Goal: Transaction & Acquisition: Purchase product/service

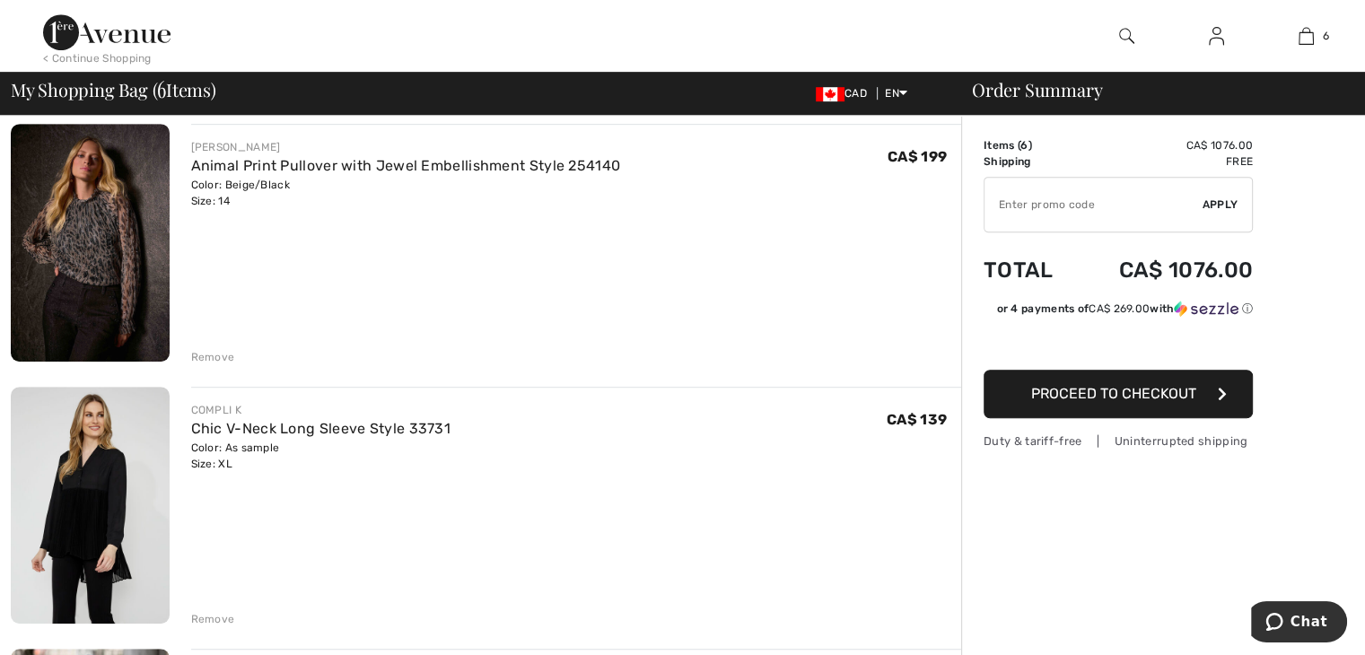
scroll to position [897, 0]
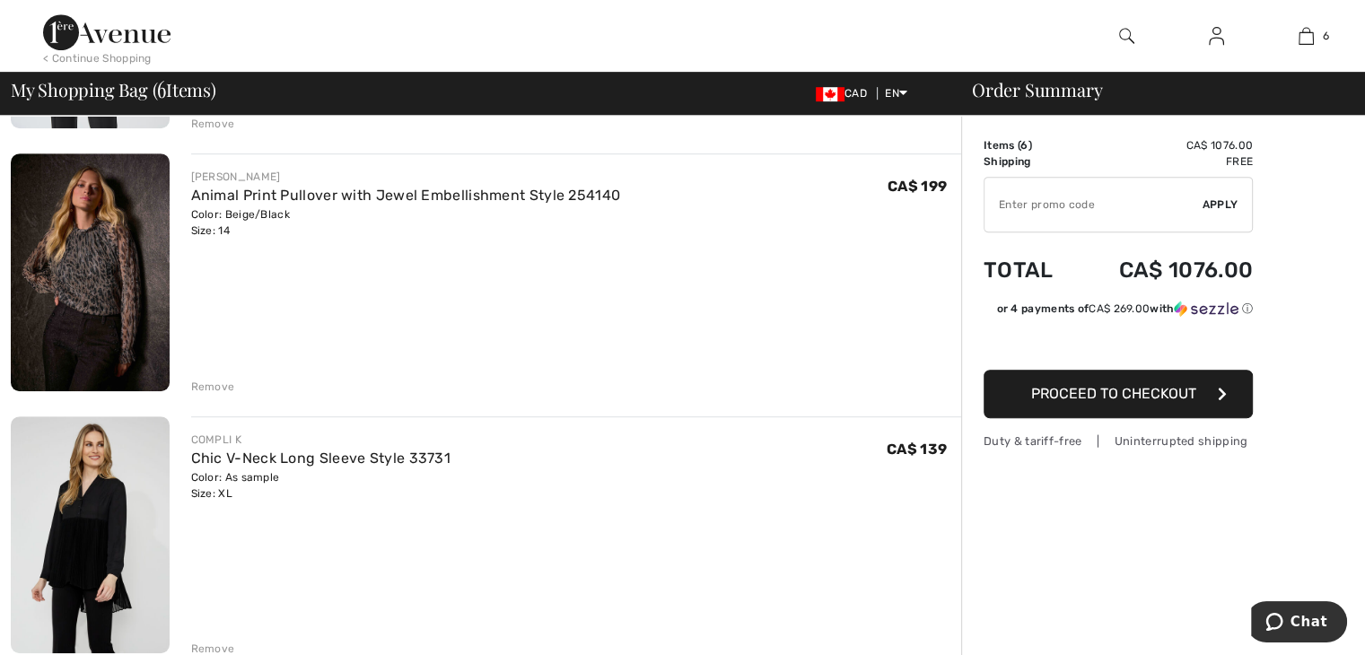
click at [1018, 198] on input "TEXT" at bounding box center [1093, 205] width 218 height 54
type input "EXTRA20"
click at [1227, 205] on span "Apply" at bounding box center [1220, 205] width 36 height 16
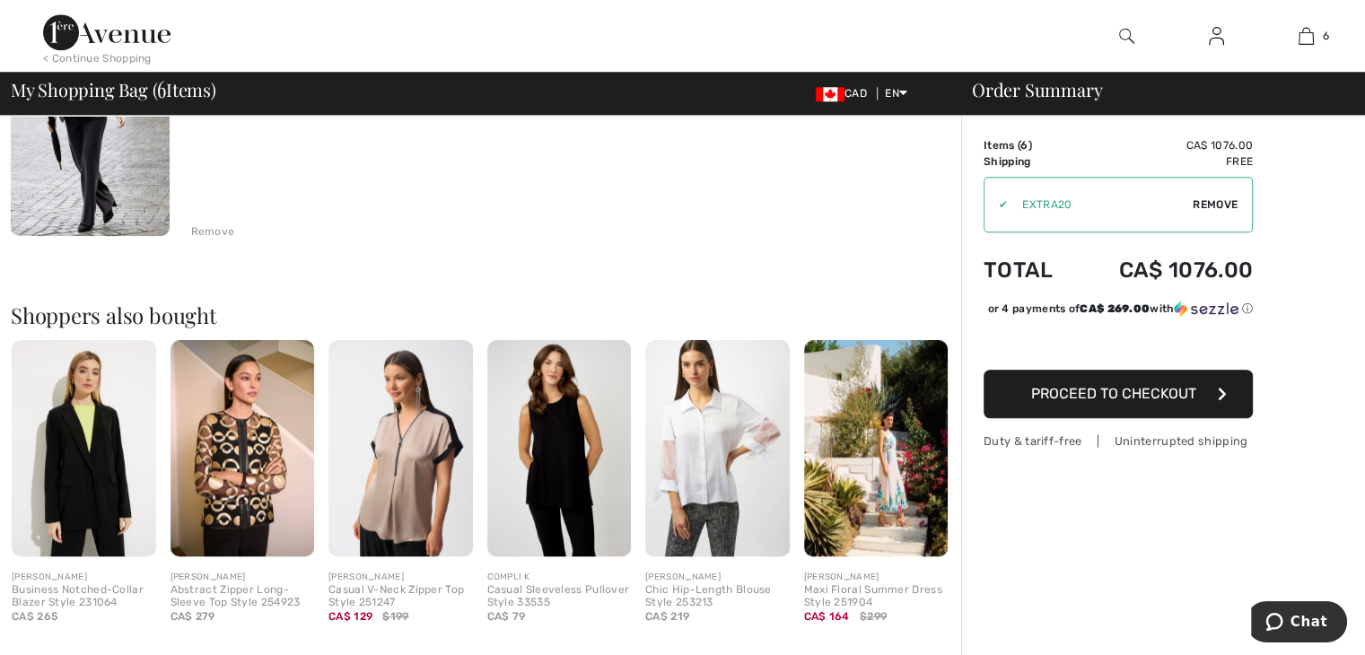
scroll to position [1615, 0]
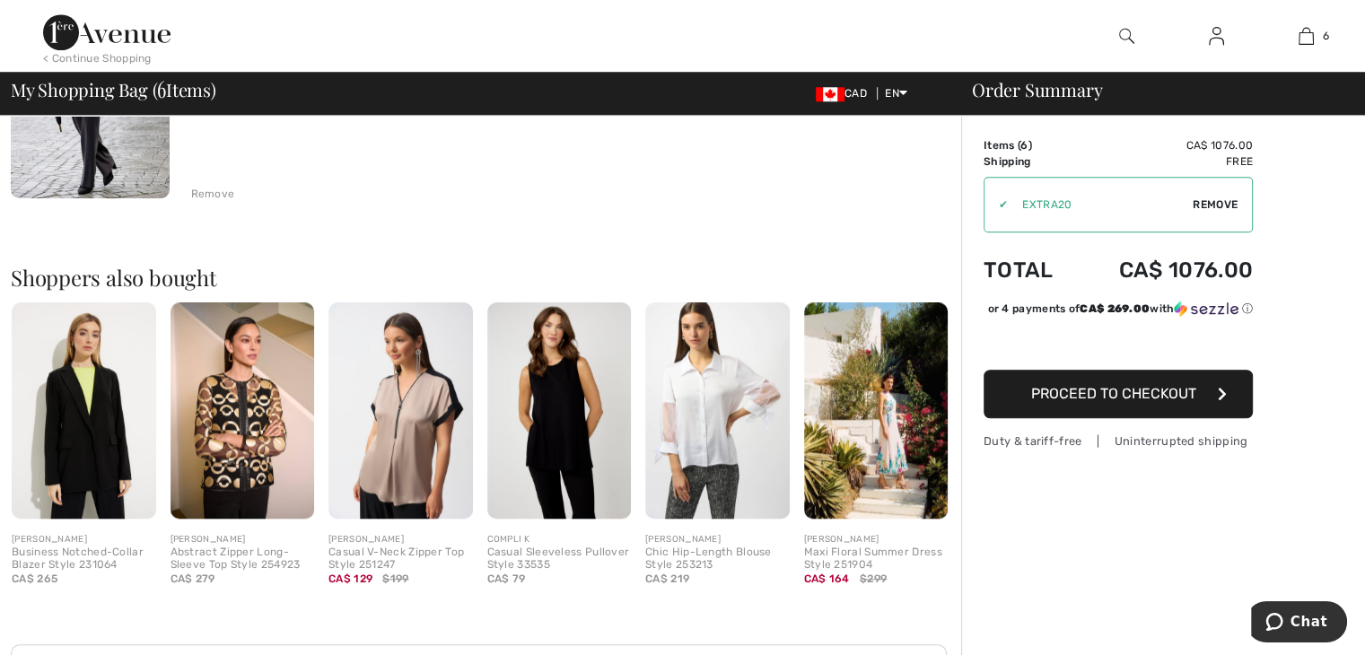
click at [446, 406] on img at bounding box center [400, 410] width 144 height 216
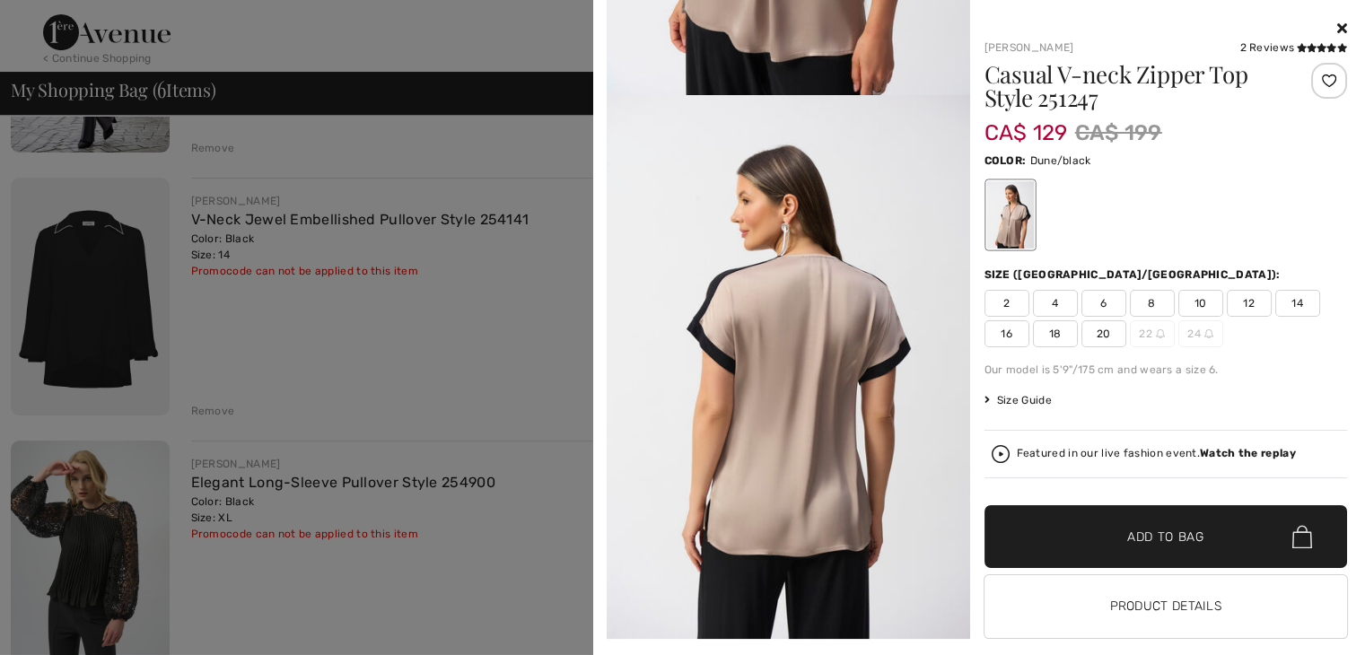
scroll to position [0, 0]
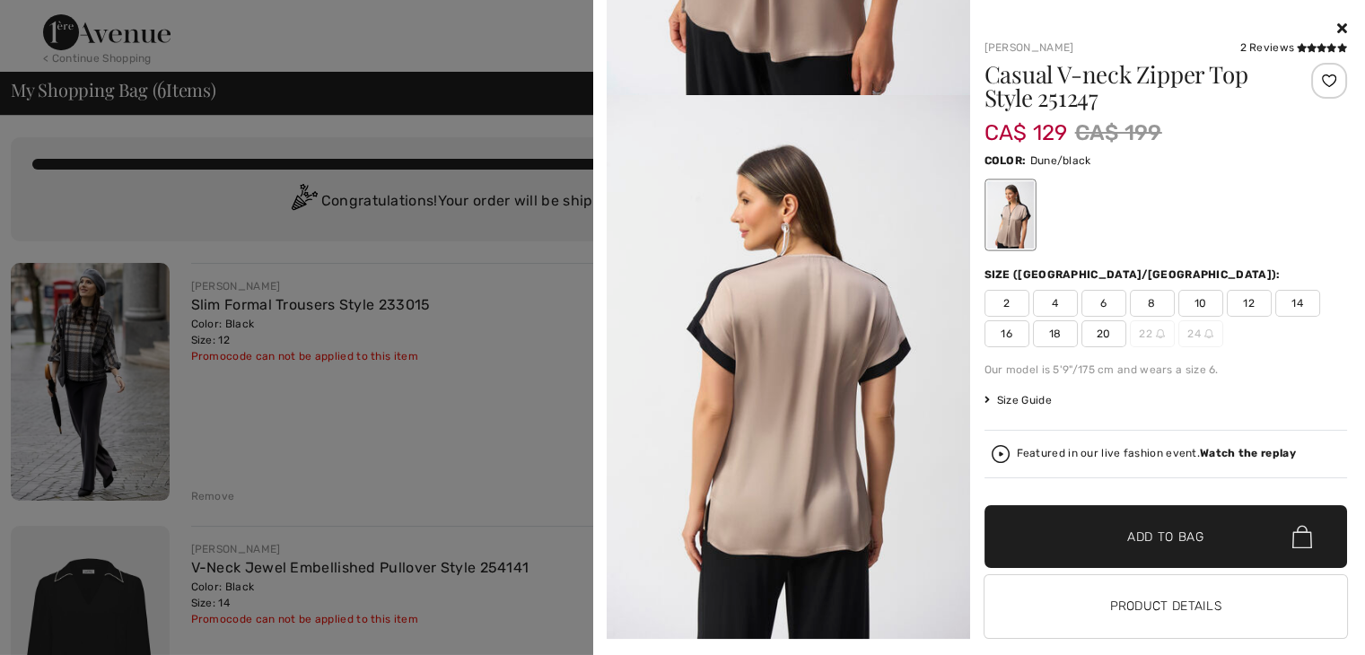
click at [461, 51] on div at bounding box center [682, 327] width 1365 height 655
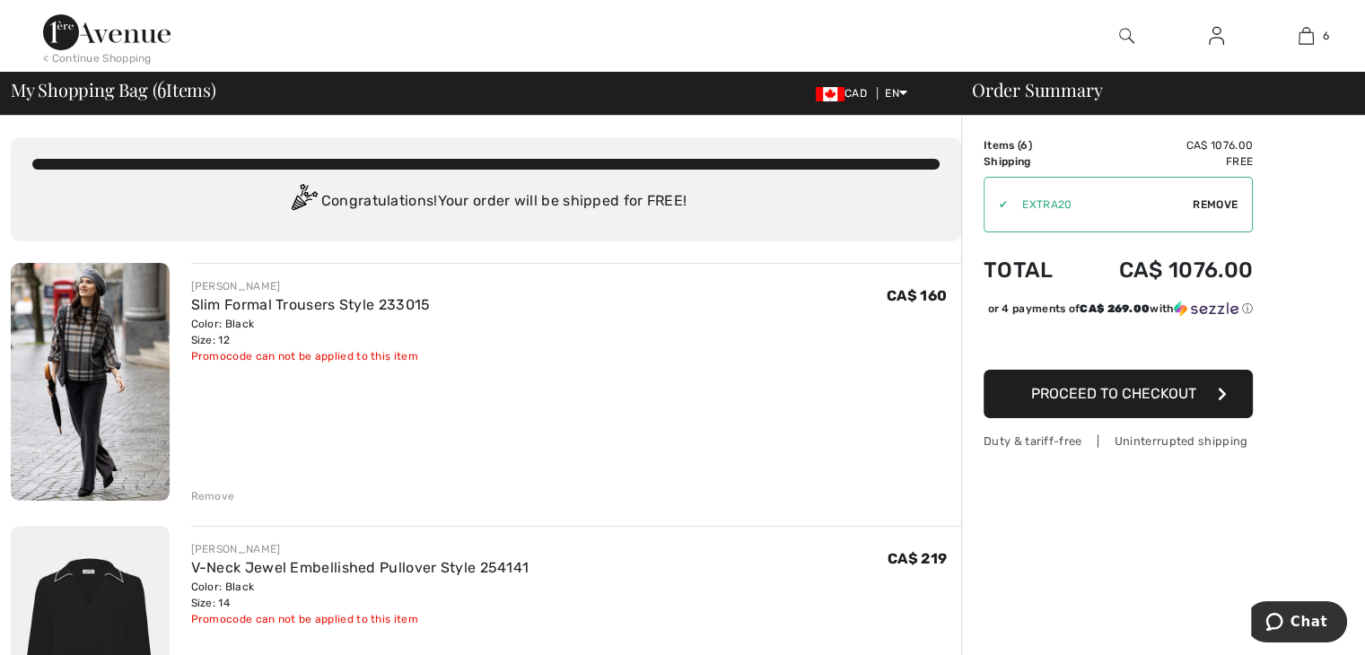
click at [1220, 38] on img at bounding box center [1216, 36] width 15 height 22
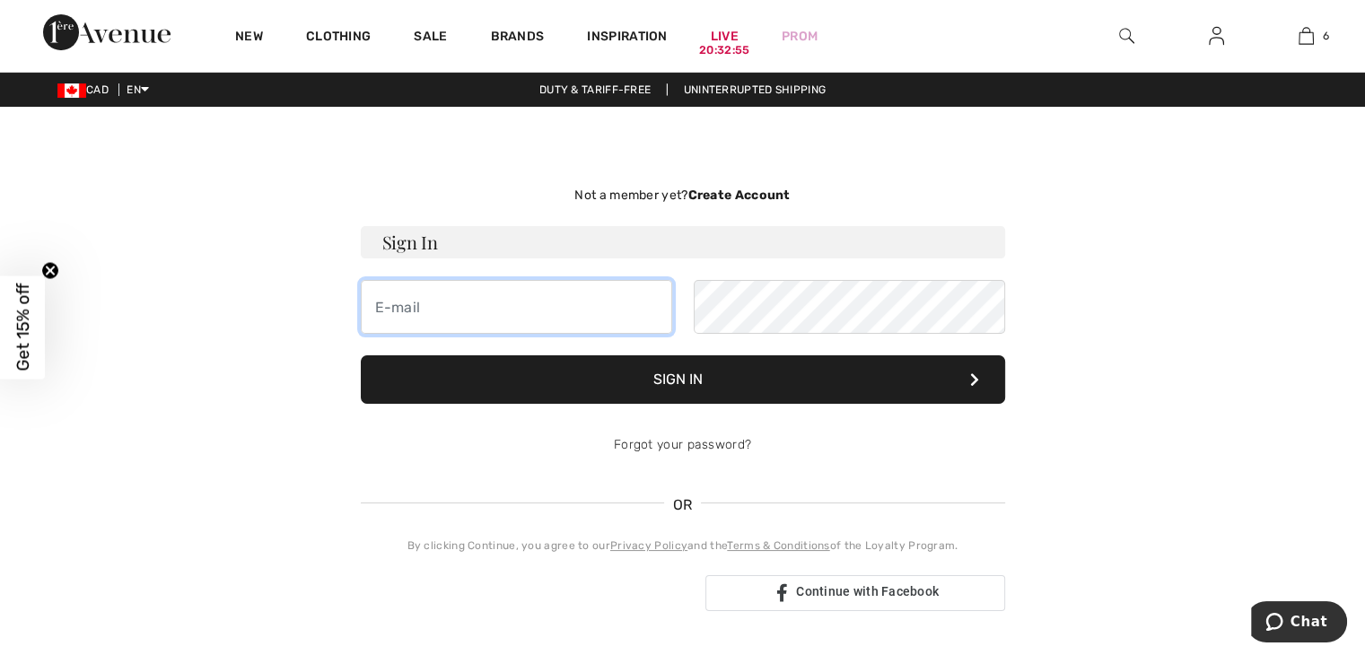
click at [435, 310] on input "email" at bounding box center [516, 307] width 311 height 54
type input "marinarosati939@gmail.com"
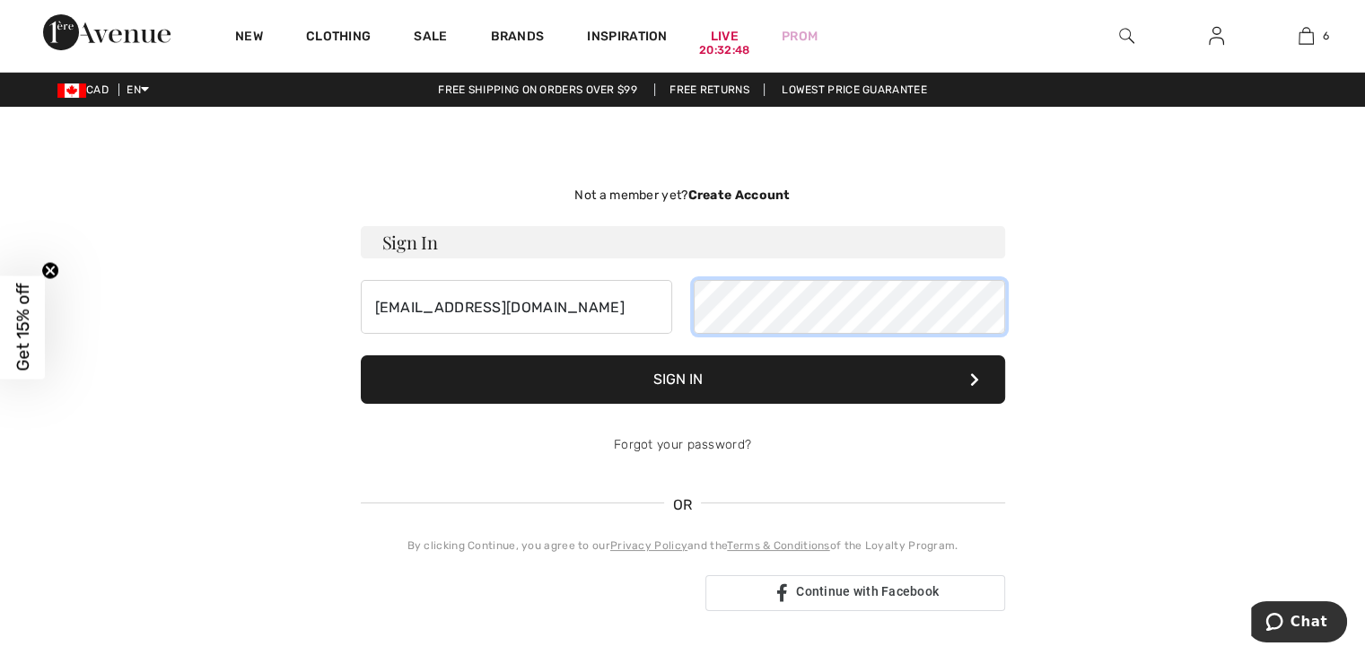
click at [361, 355] on button "Sign In" at bounding box center [683, 379] width 644 height 48
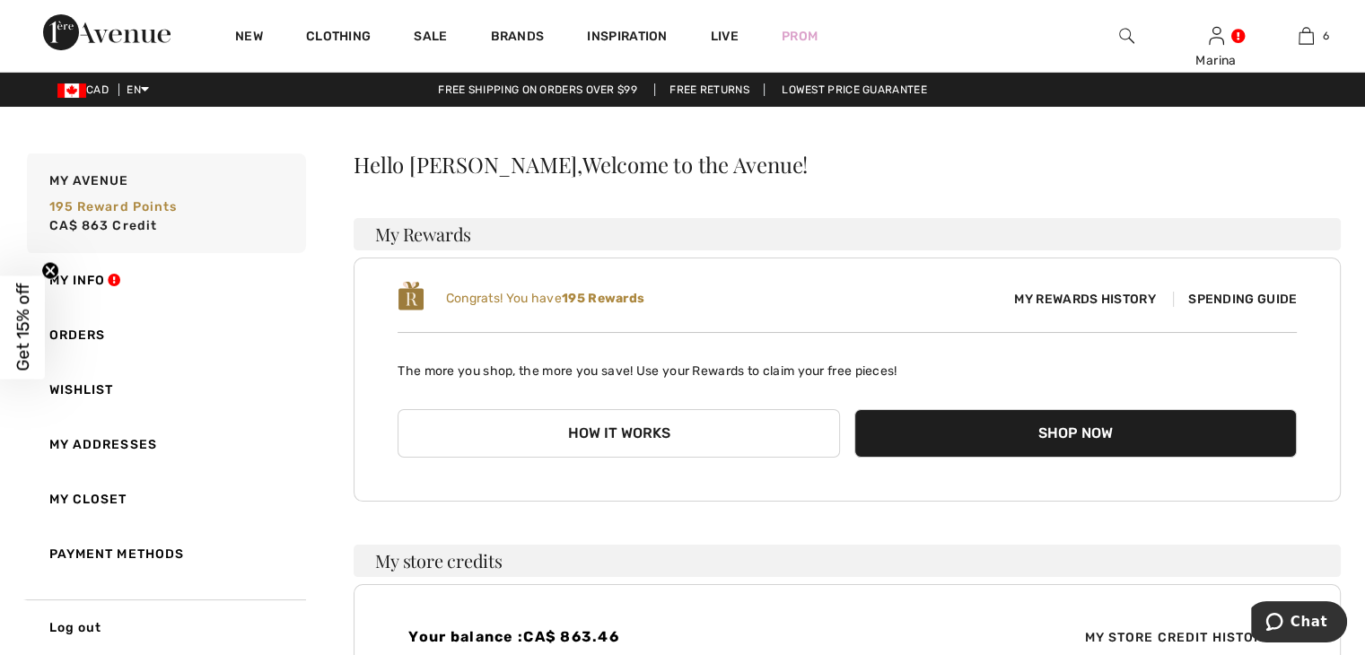
click at [1120, 33] on img at bounding box center [1126, 36] width 15 height 22
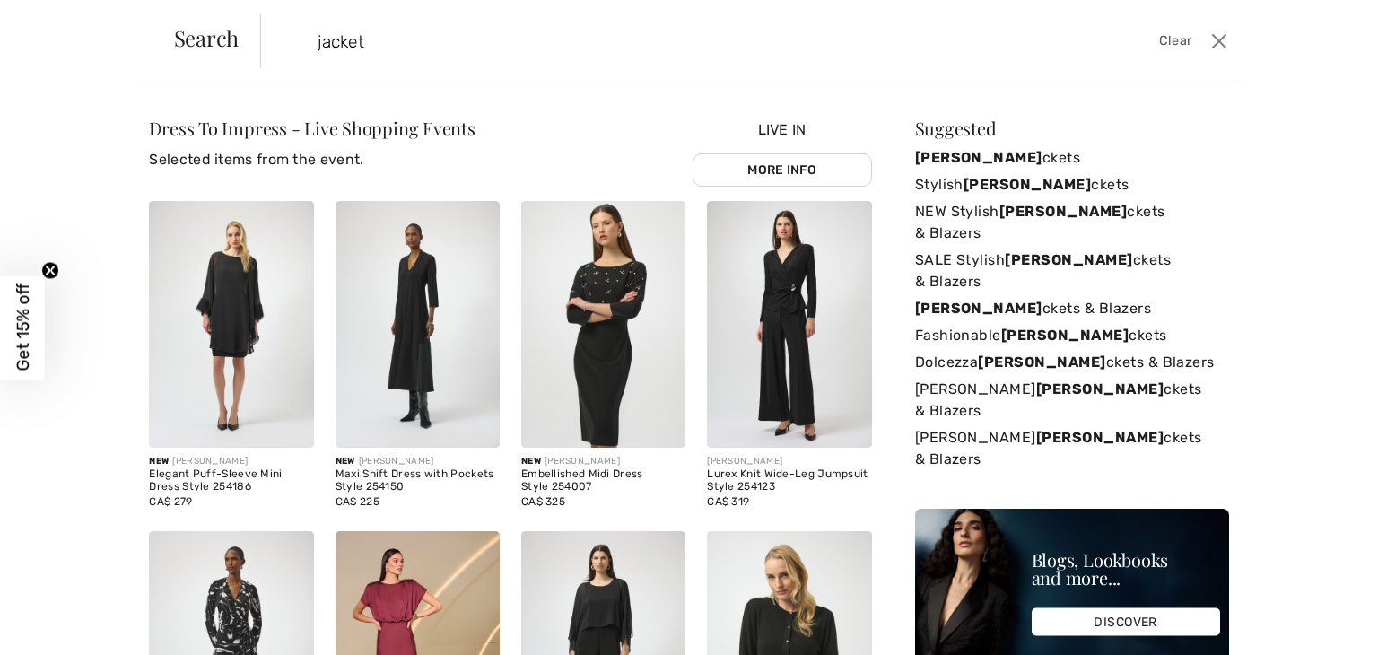
type input "jacket"
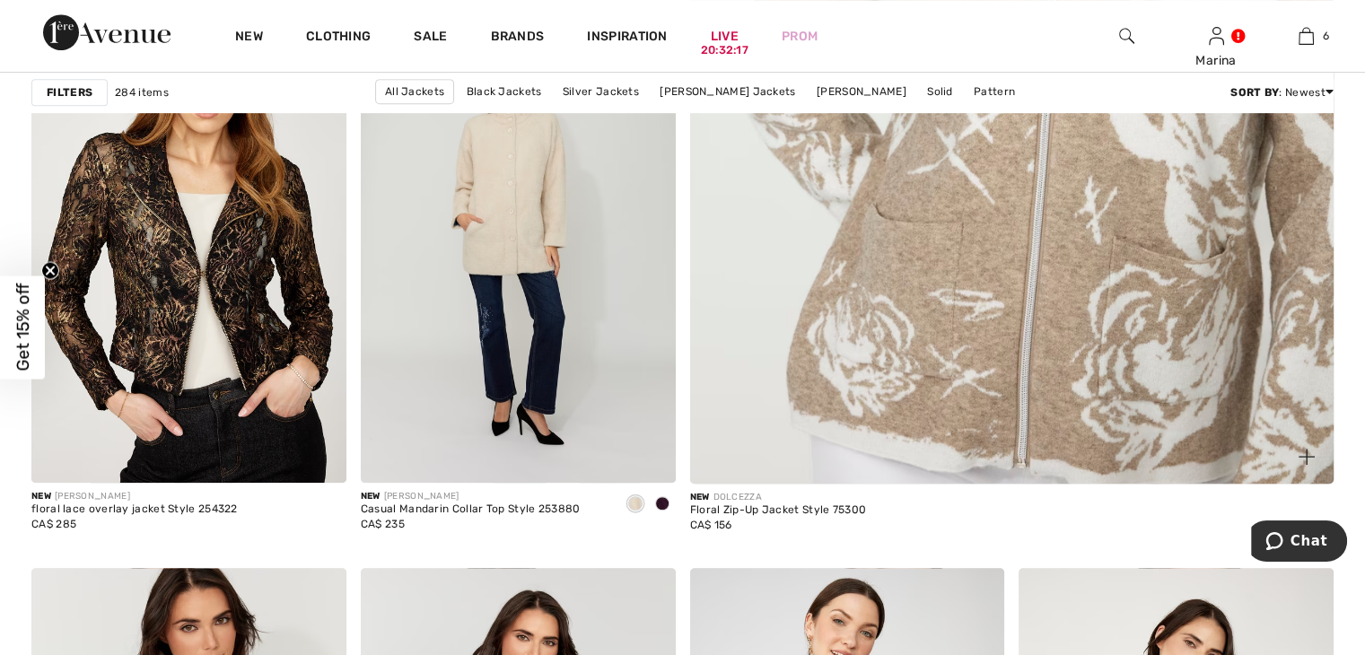
scroll to position [897, 0]
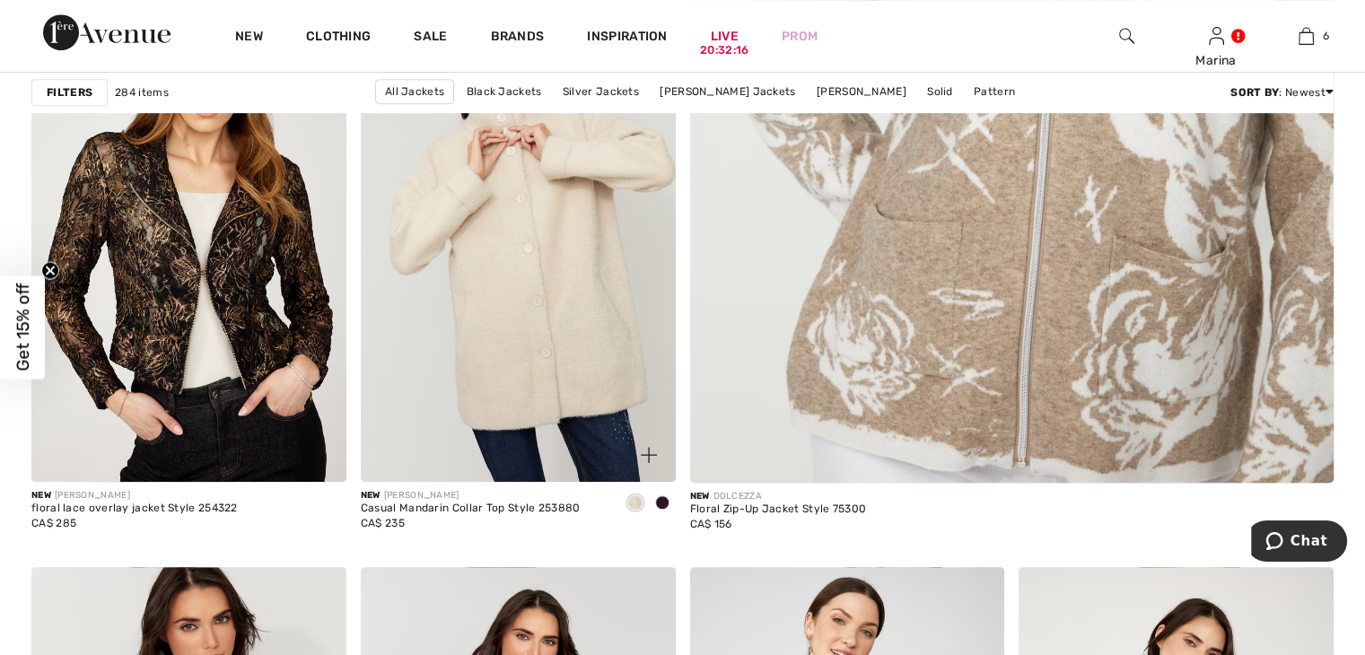
click at [537, 290] on img at bounding box center [518, 246] width 315 height 472
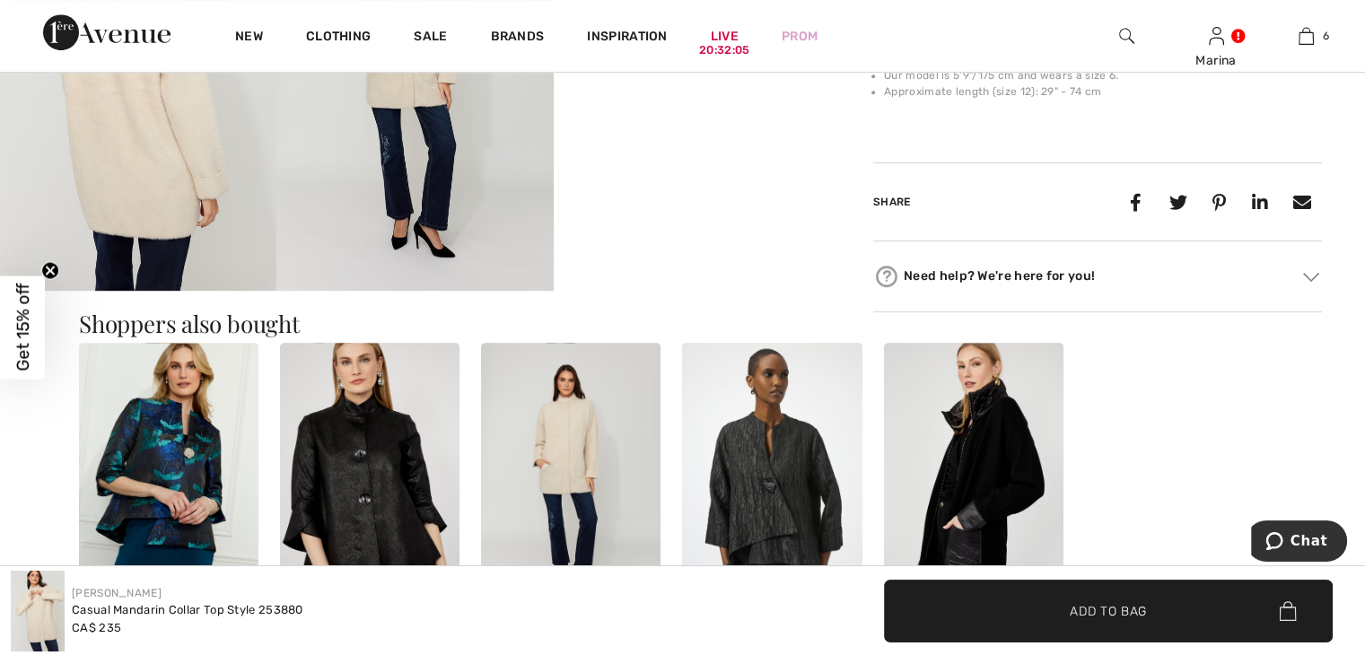
scroll to position [1077, 0]
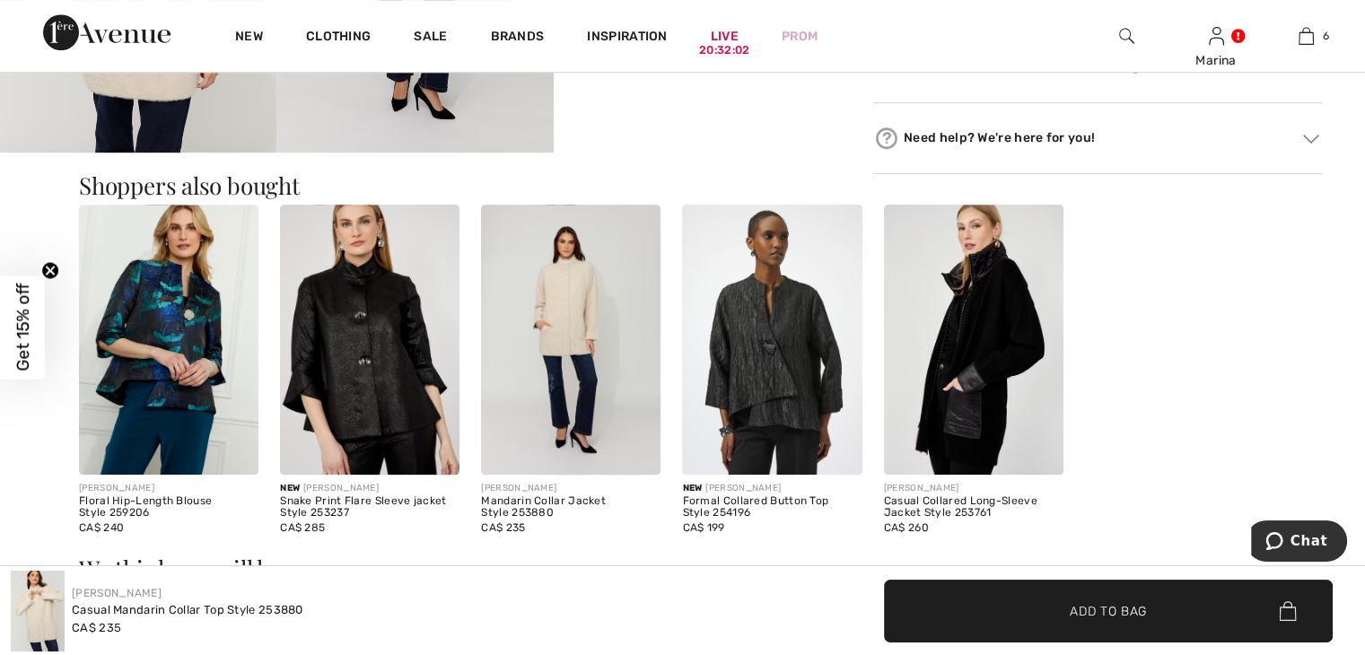
click at [976, 341] on img at bounding box center [973, 339] width 179 height 269
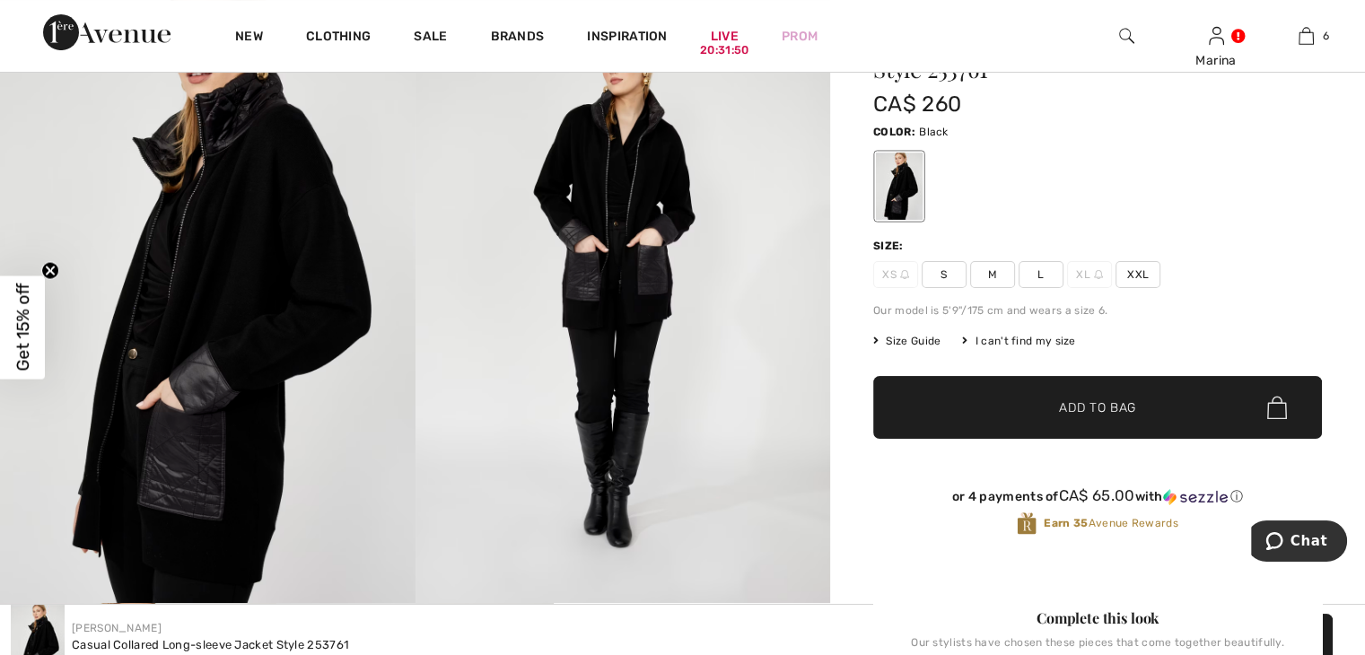
scroll to position [179, 0]
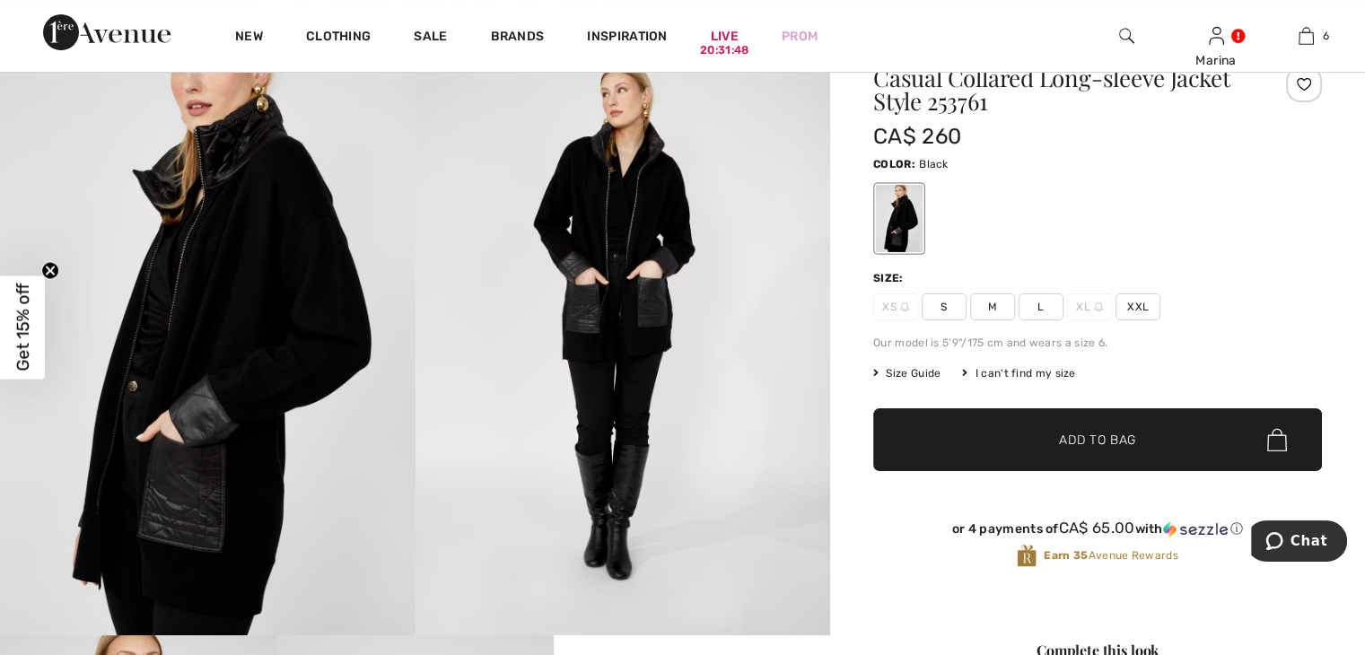
click at [1145, 310] on span "XXL" at bounding box center [1137, 306] width 45 height 27
click at [1094, 437] on span "Add to Bag" at bounding box center [1097, 440] width 77 height 19
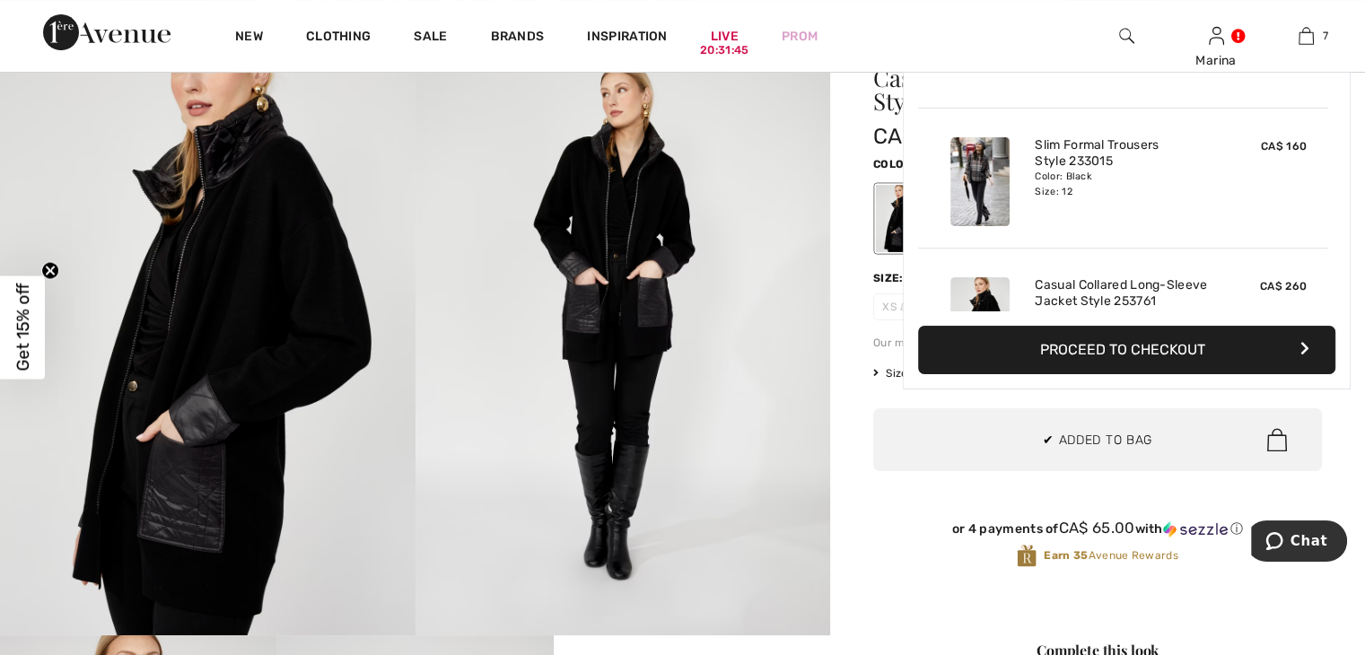
scroll to position [754, 0]
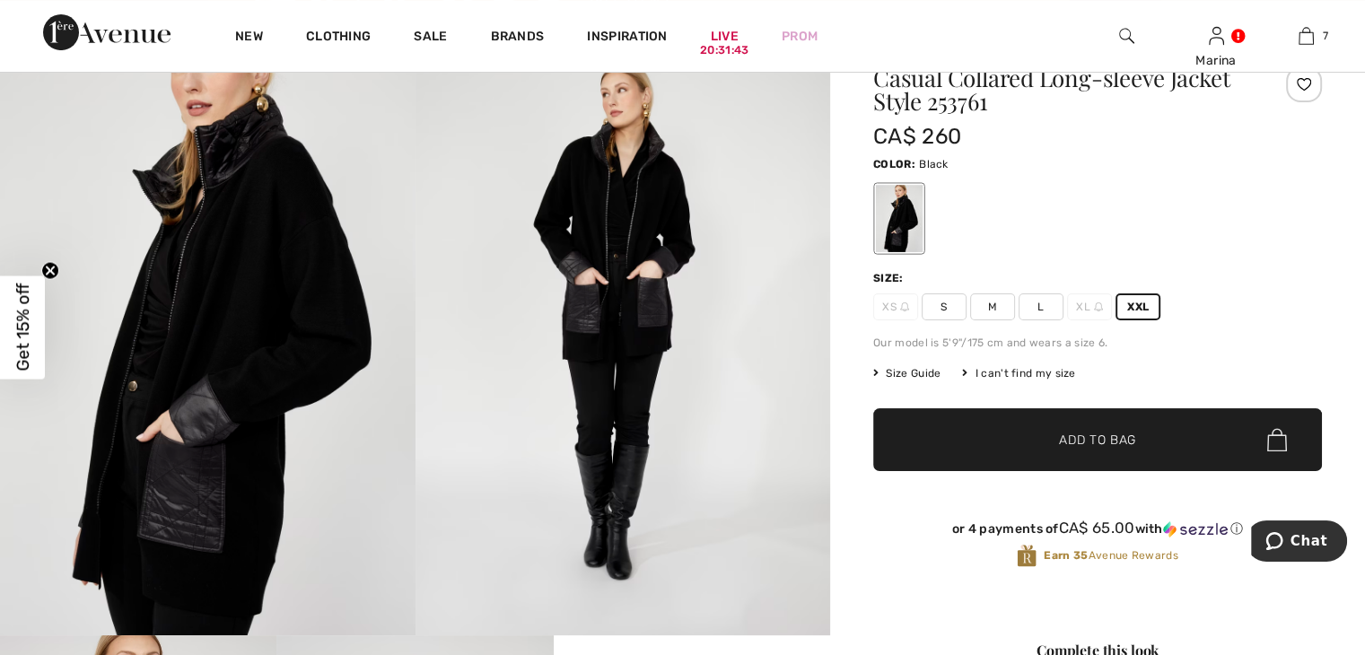
click at [275, 295] on img at bounding box center [207, 324] width 415 height 623
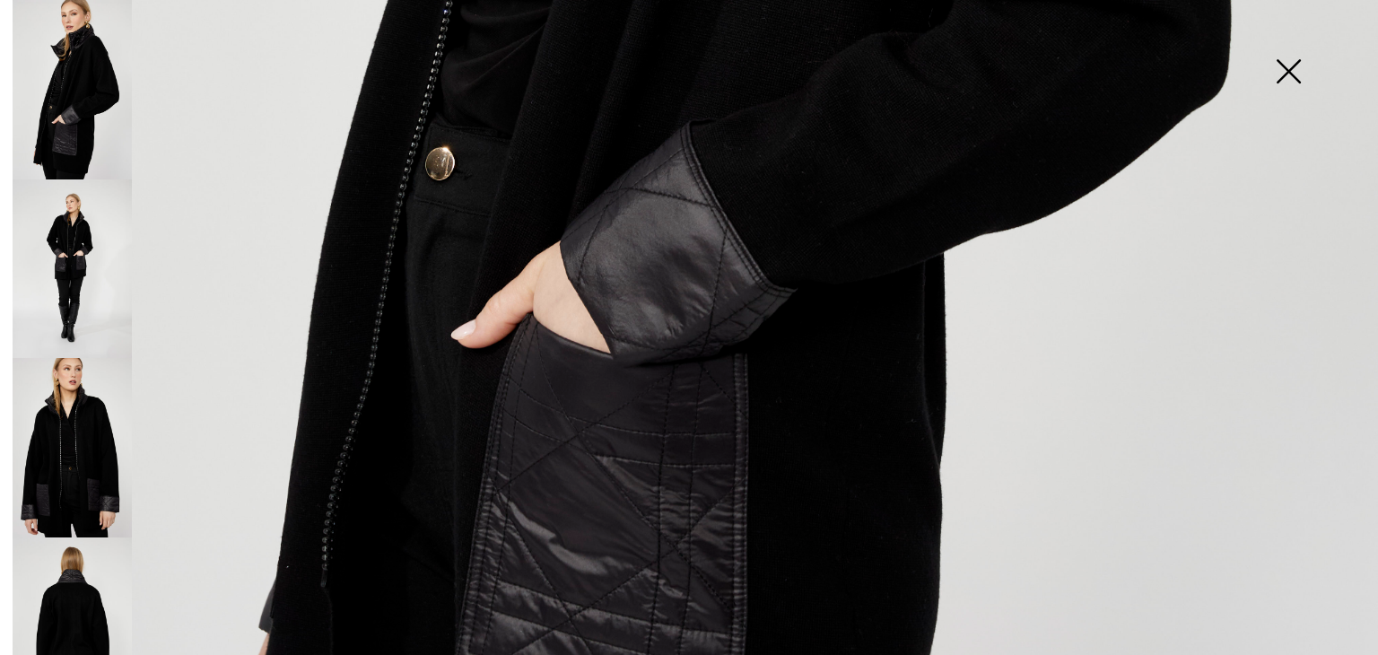
scroll to position [1393, 0]
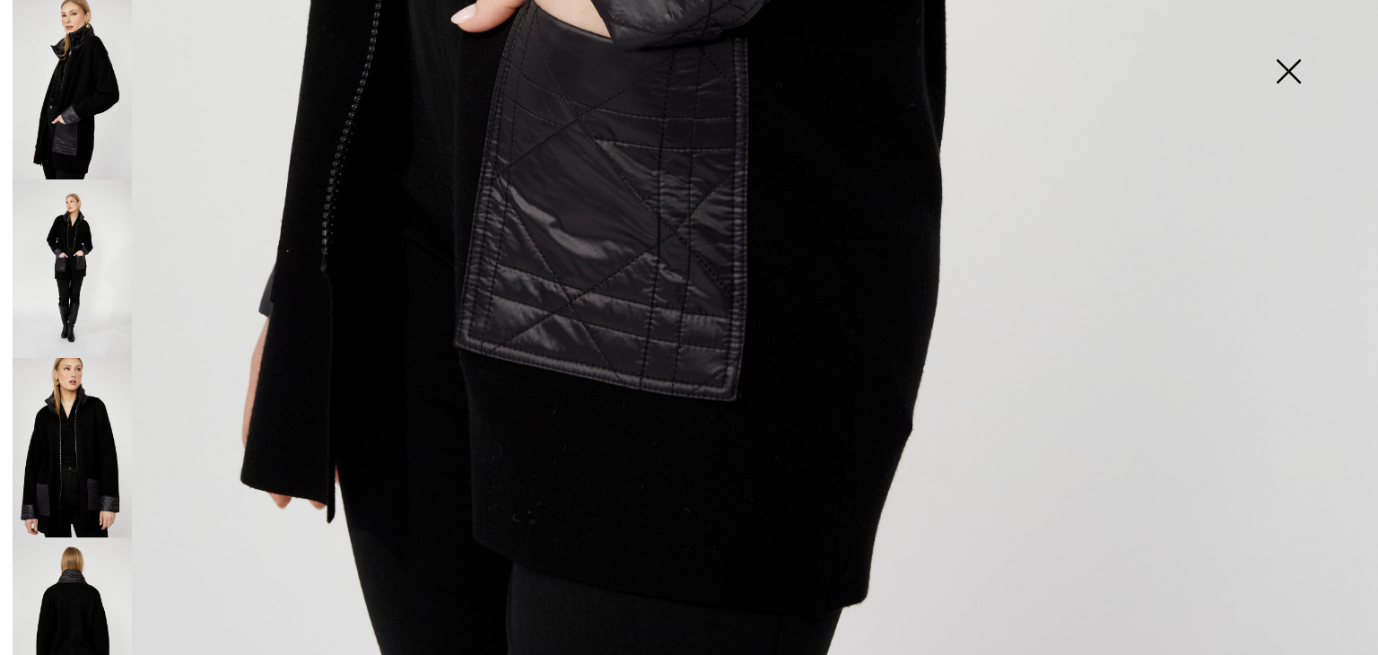
click at [1295, 76] on img at bounding box center [1289, 73] width 90 height 92
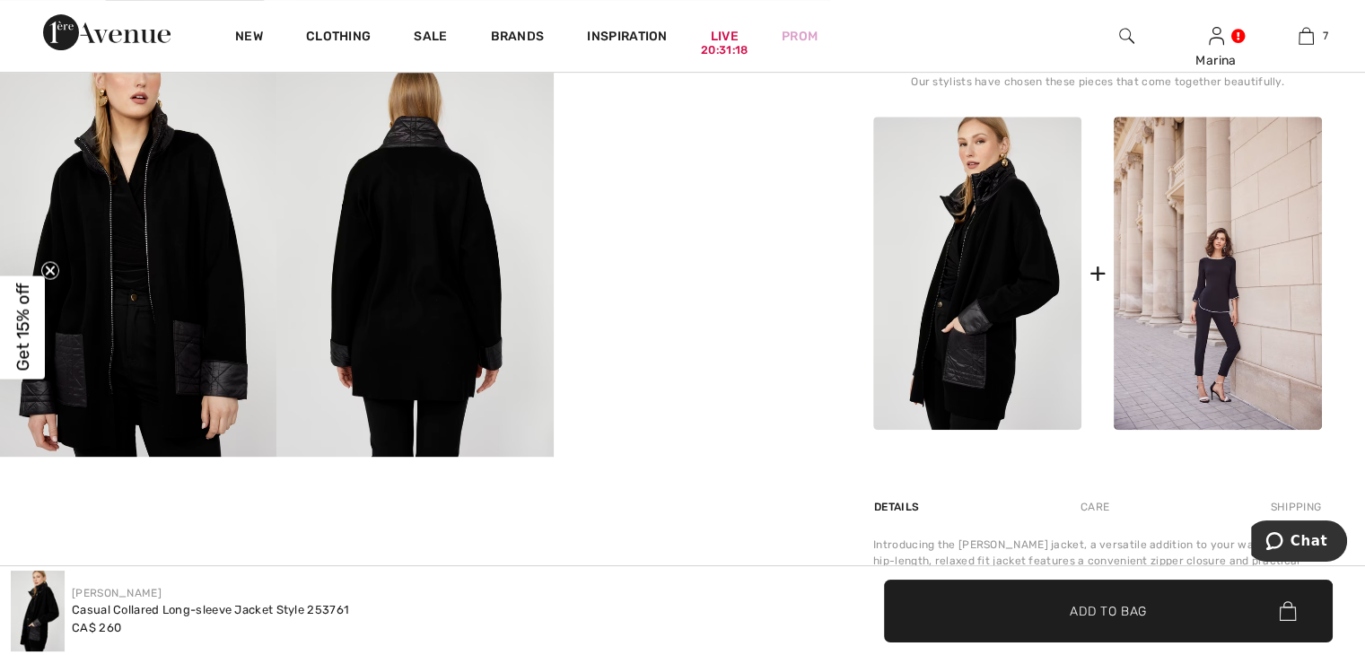
scroll to position [0, 0]
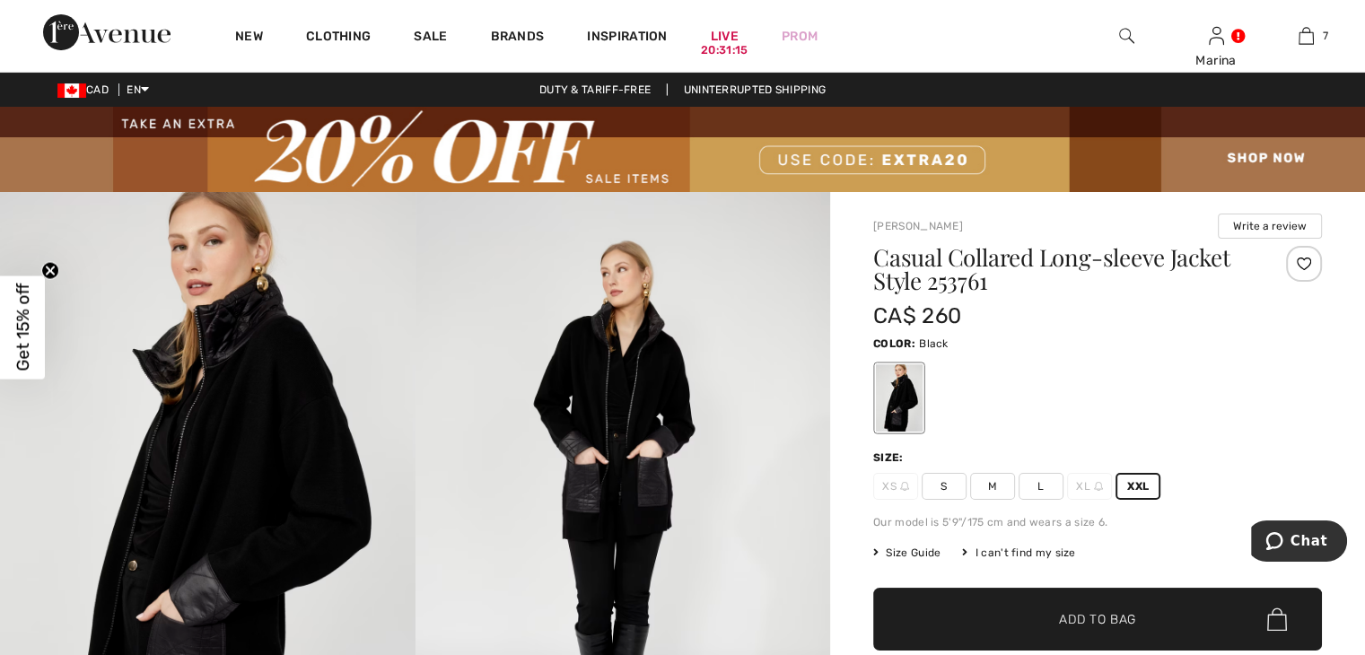
click at [1091, 484] on span "XL" at bounding box center [1089, 486] width 45 height 27
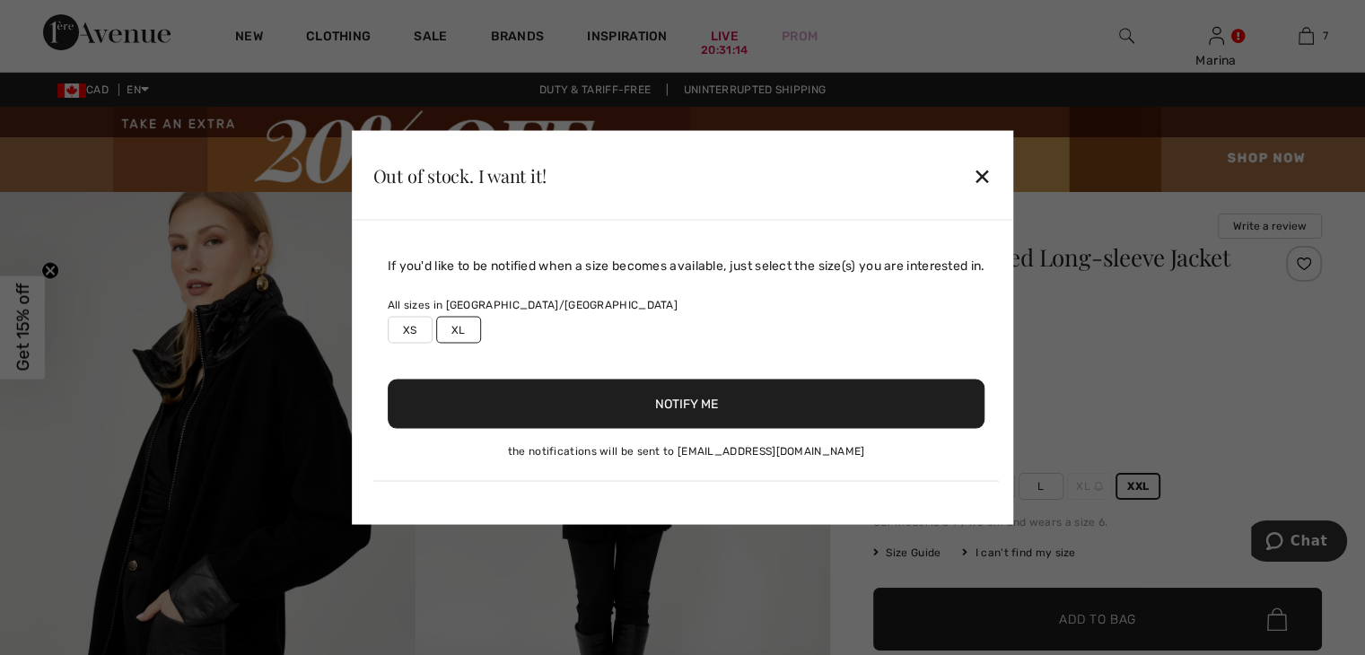
click at [927, 555] on div at bounding box center [682, 327] width 1365 height 655
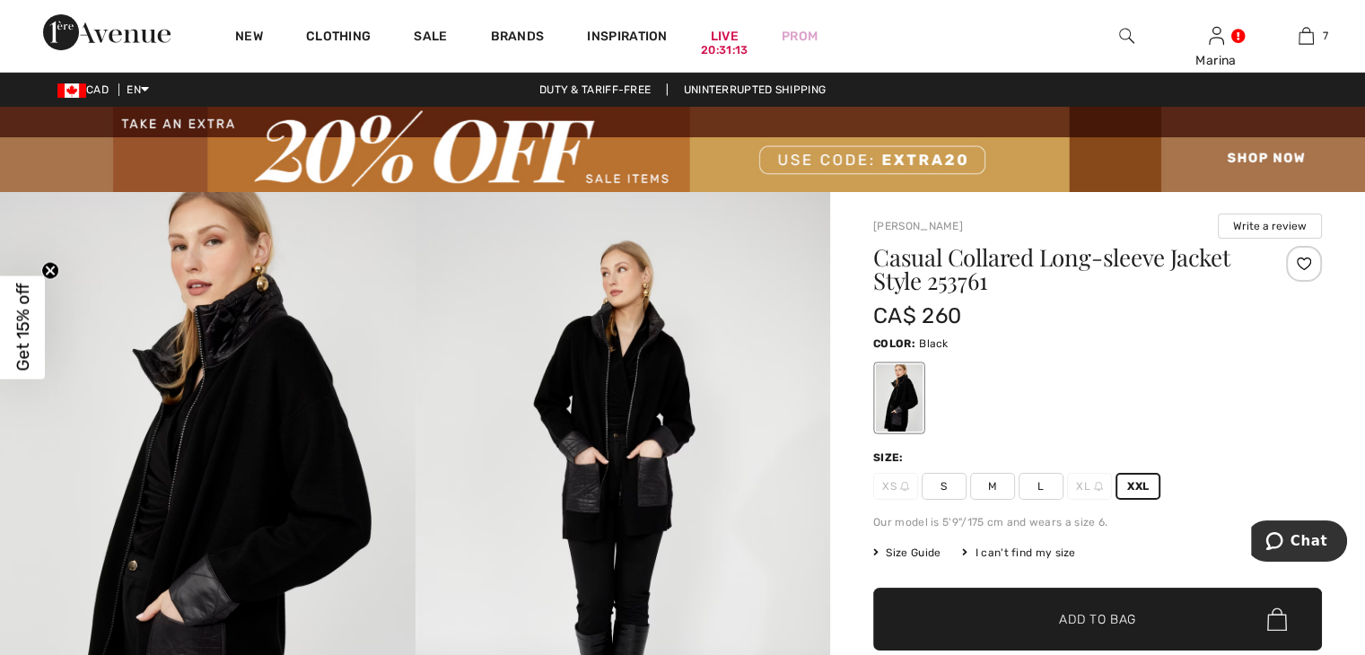
click at [929, 549] on span "Size Guide" at bounding box center [906, 553] width 67 height 16
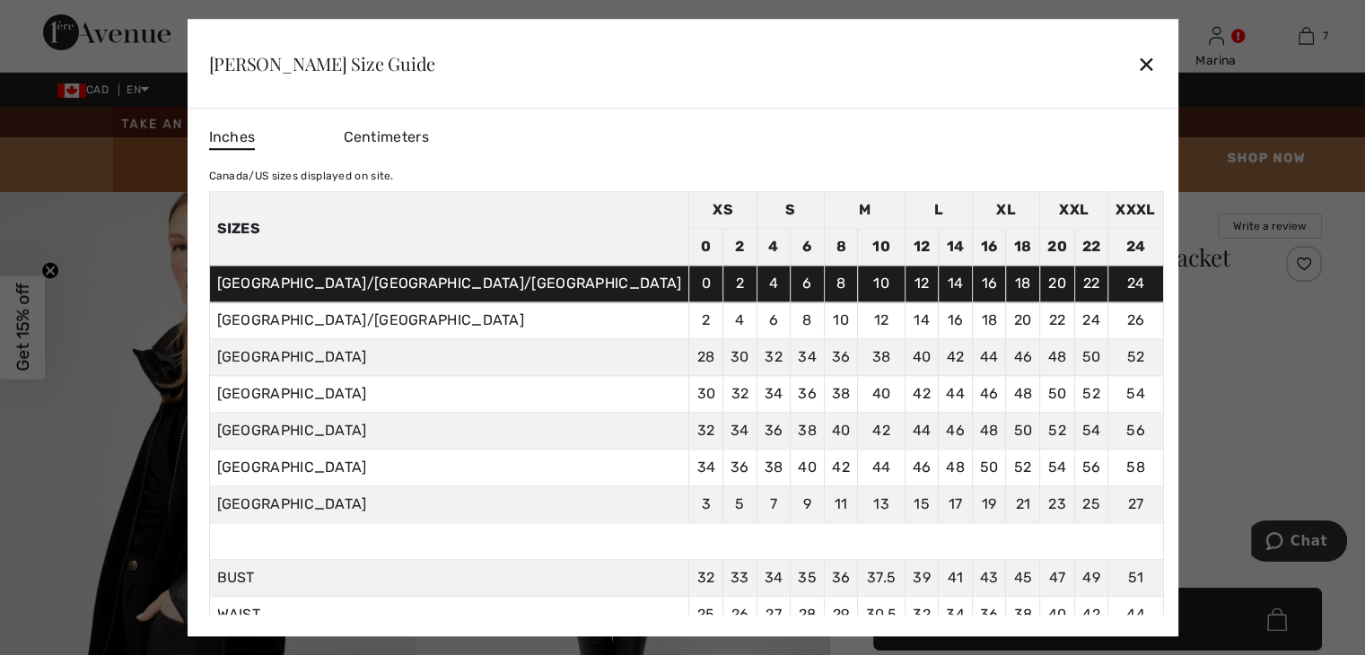
click at [1137, 65] on div "✕" at bounding box center [1146, 64] width 19 height 38
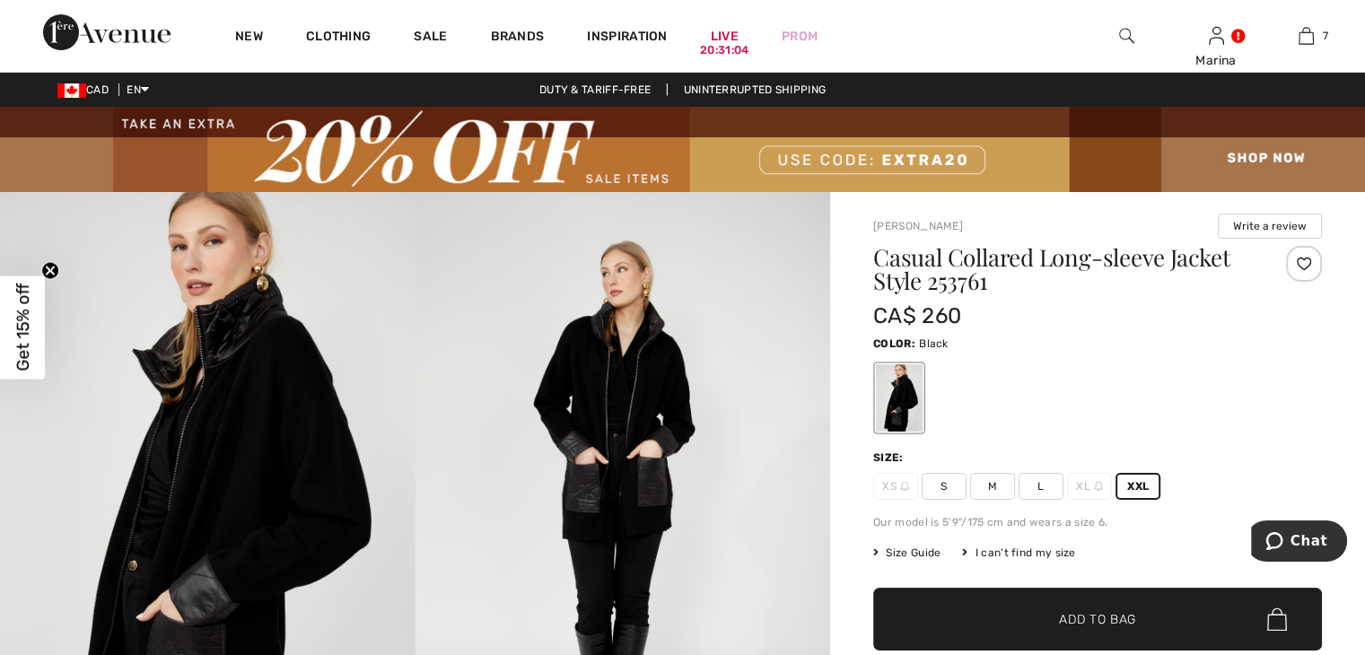
click at [1089, 482] on span "XL" at bounding box center [1089, 486] width 45 height 27
click at [1089, 485] on span "XL" at bounding box center [1089, 486] width 45 height 27
click at [1089, 485] on div at bounding box center [682, 327] width 1365 height 655
click at [1088, 489] on span "XL" at bounding box center [1089, 486] width 45 height 27
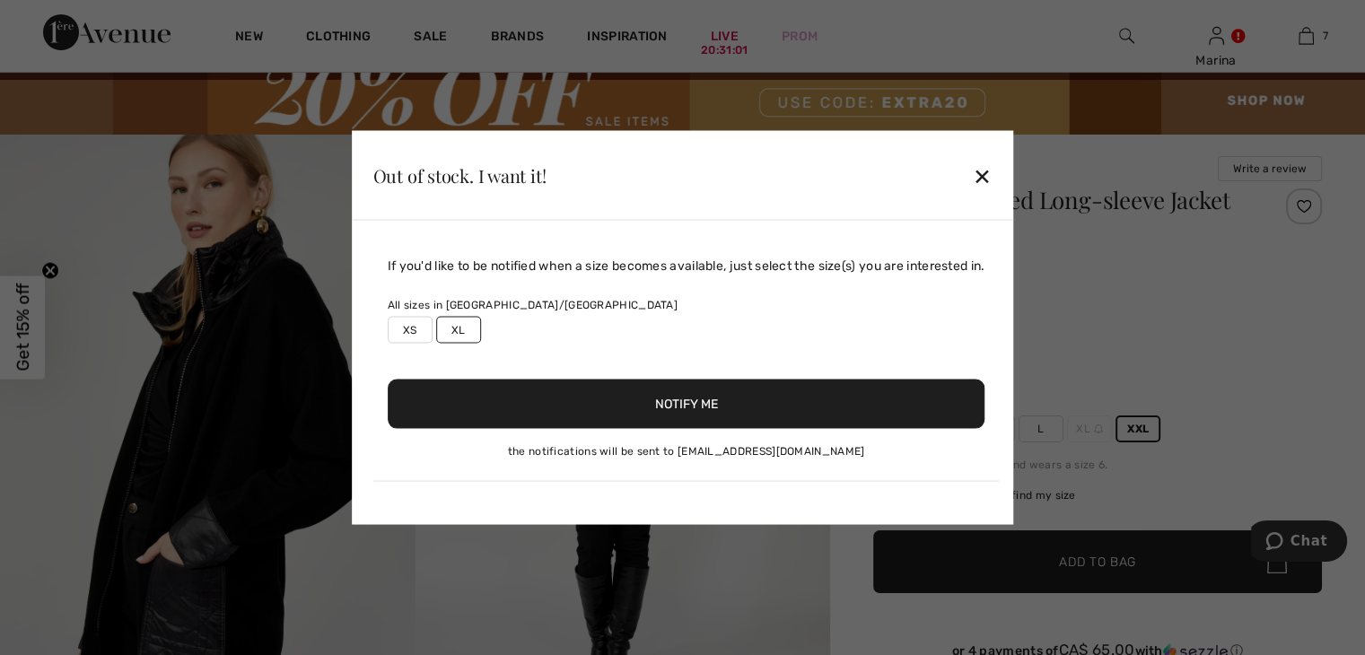
scroll to position [90, 0]
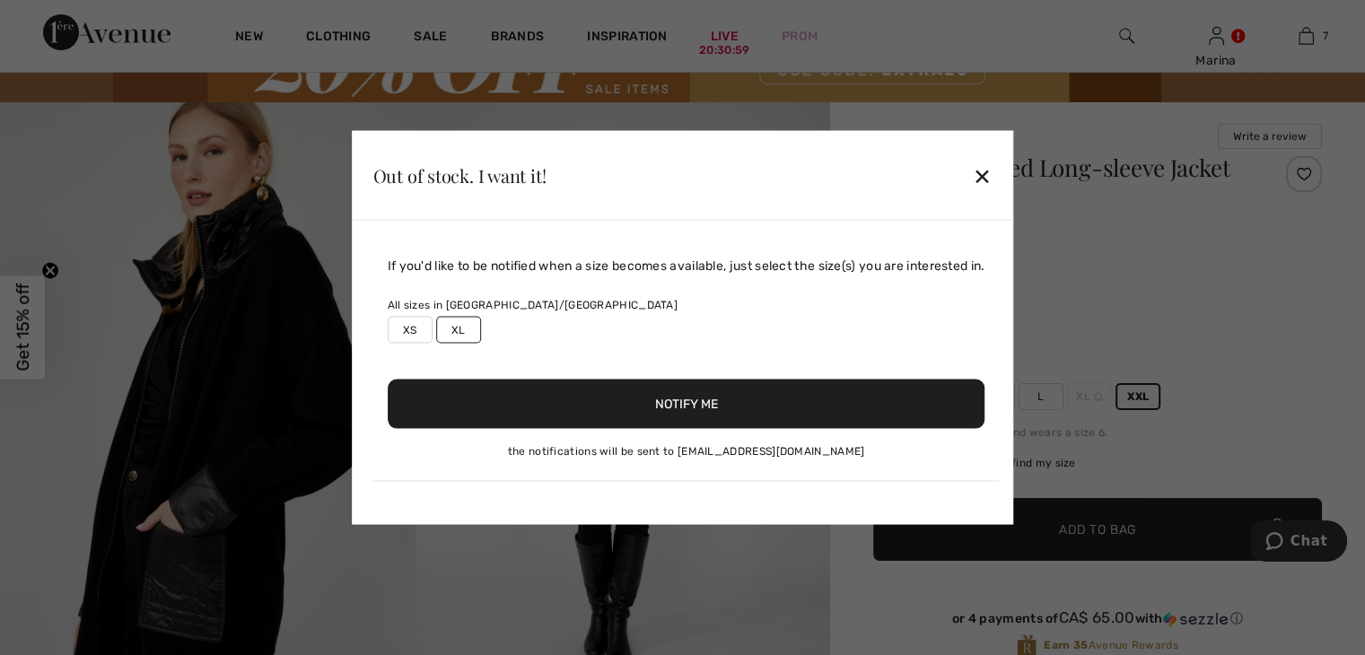
click at [695, 409] on button "Notify Me" at bounding box center [687, 404] width 598 height 49
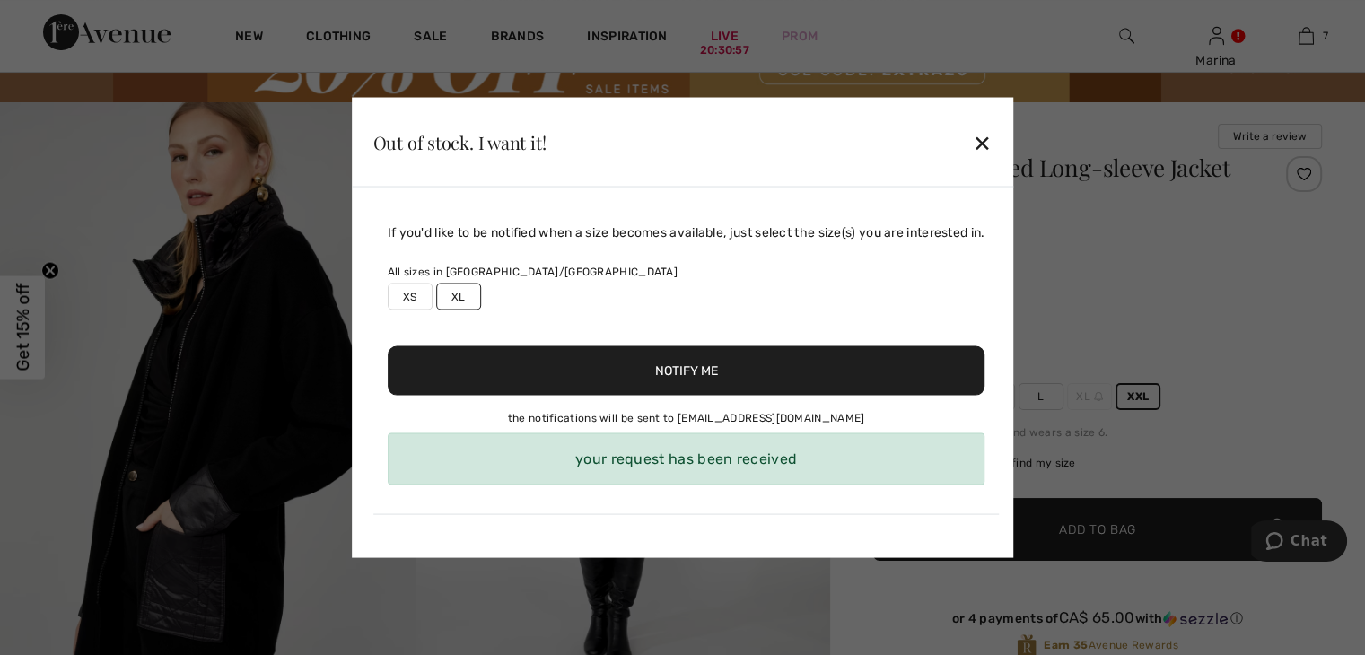
click at [467, 301] on label "XL" at bounding box center [458, 297] width 45 height 27
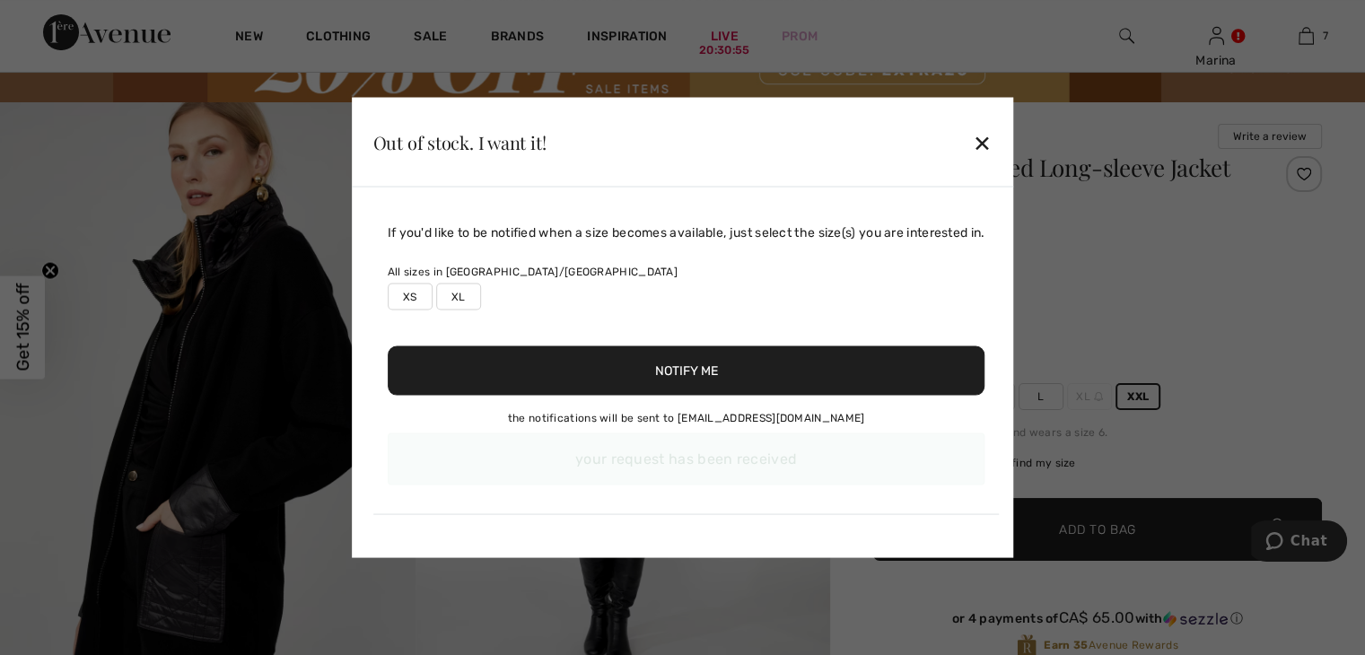
click at [456, 292] on label "XL" at bounding box center [458, 297] width 45 height 27
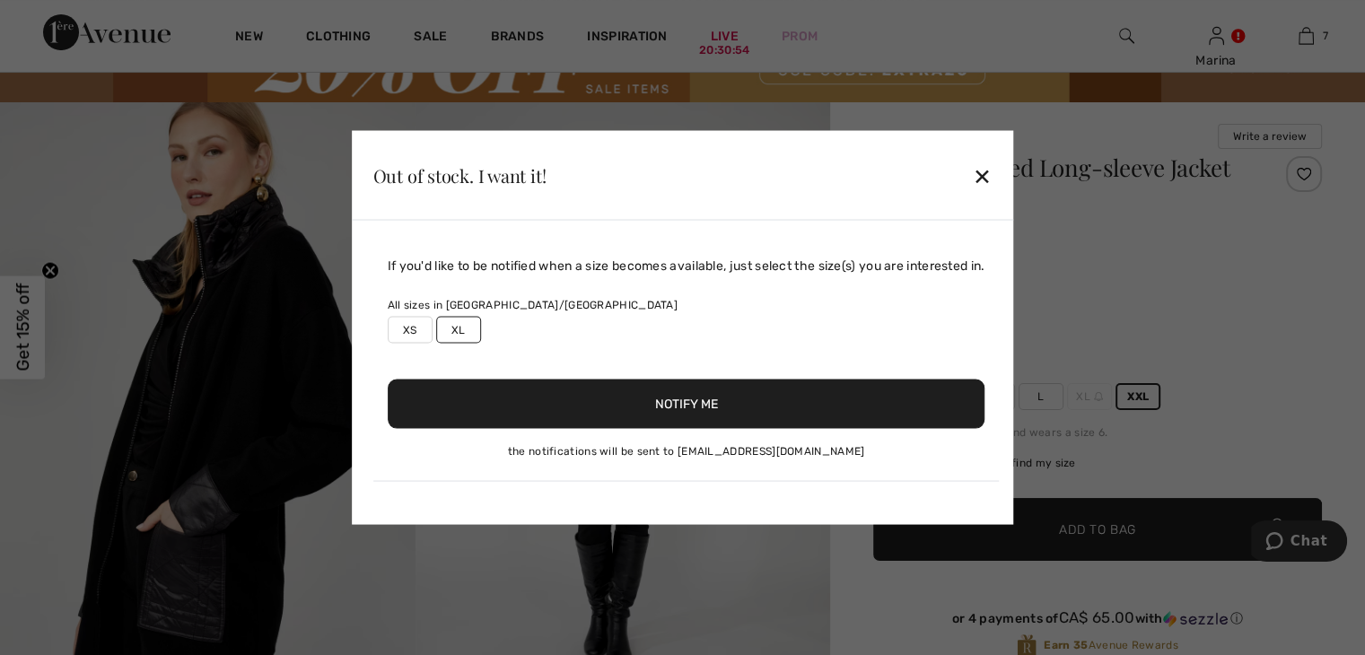
click at [697, 404] on button "Notify Me" at bounding box center [687, 404] width 598 height 49
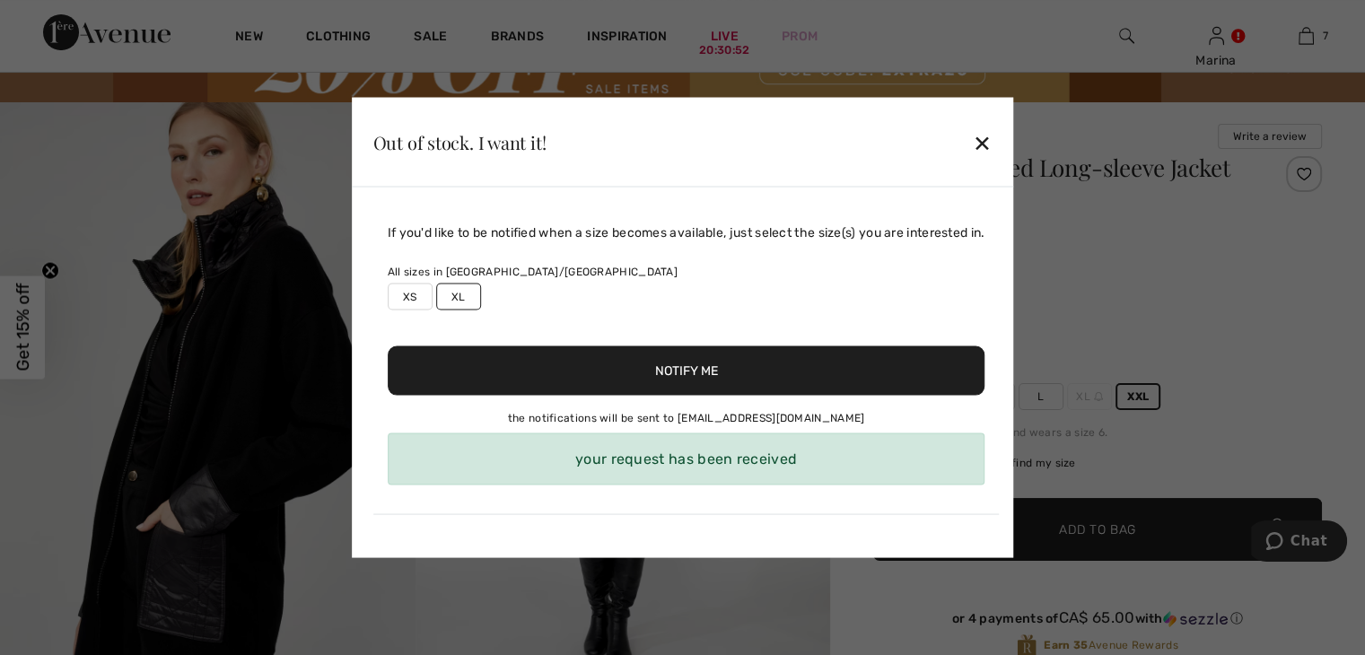
click at [987, 142] on div "✕" at bounding box center [982, 142] width 19 height 38
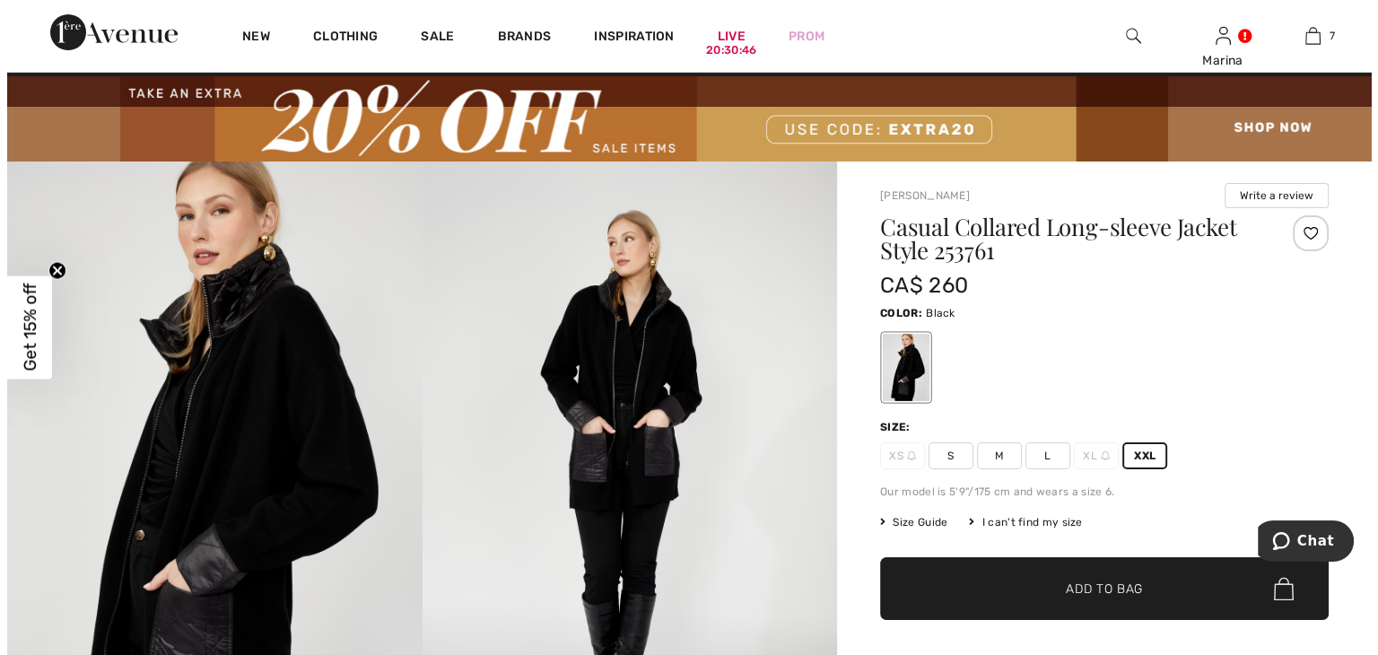
scroll to position [0, 0]
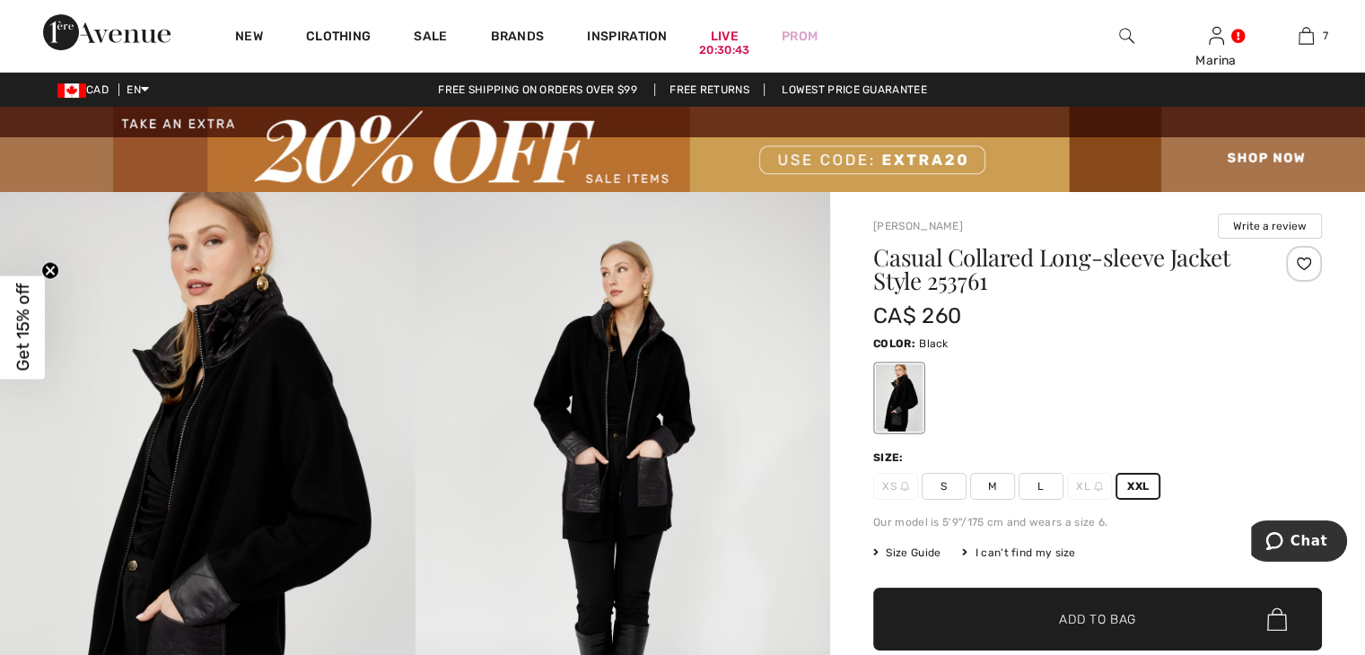
click at [1122, 29] on img at bounding box center [1126, 36] width 15 height 22
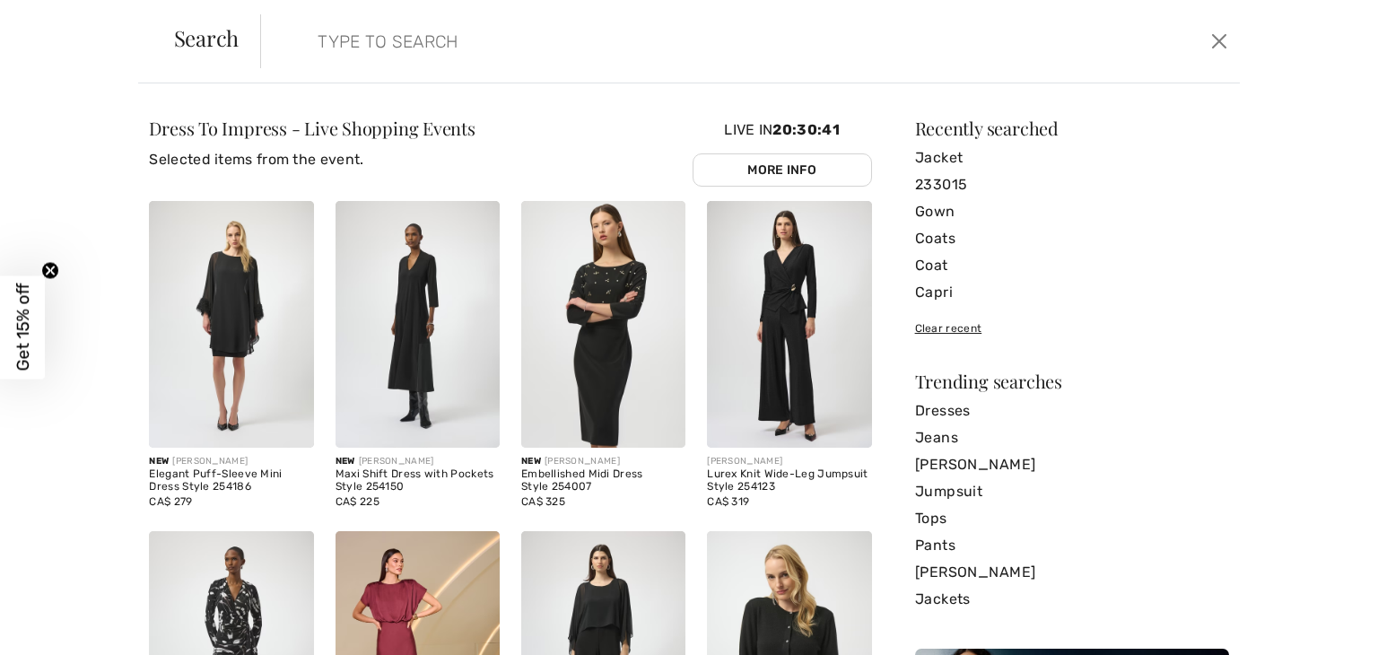
click at [398, 39] on input "search" at bounding box center [642, 41] width 677 height 54
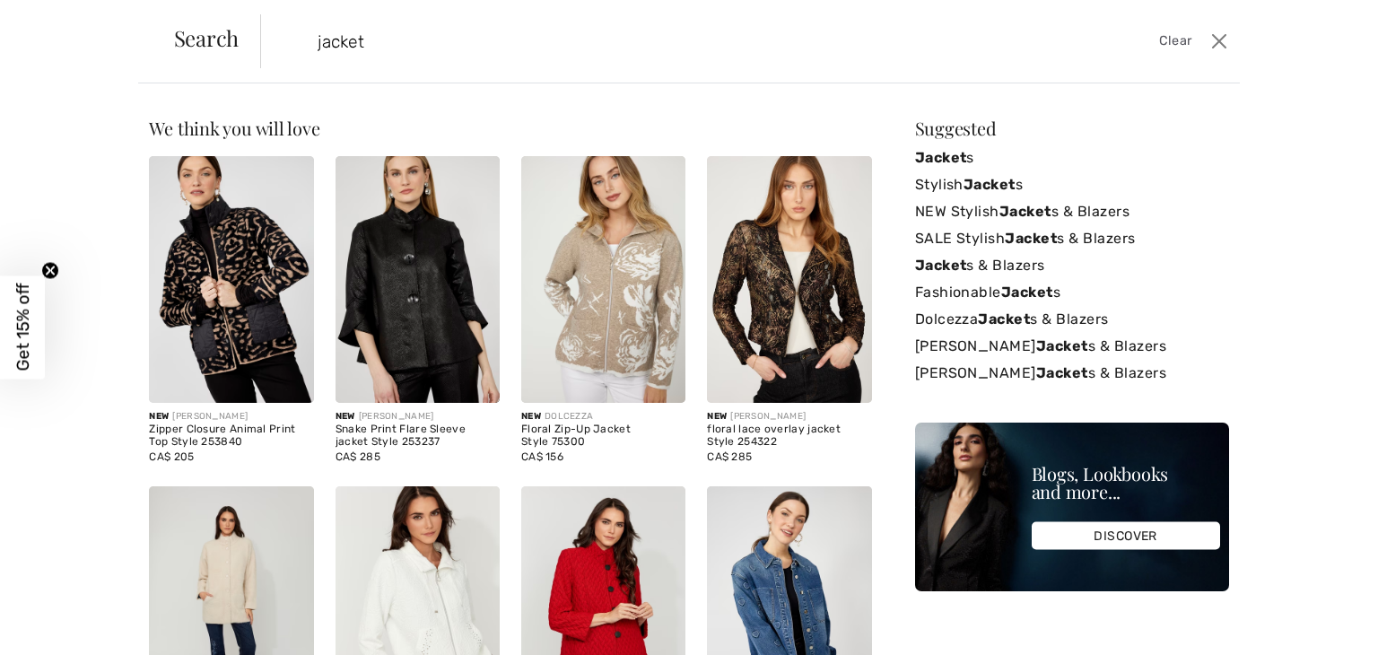
type input "jacket"
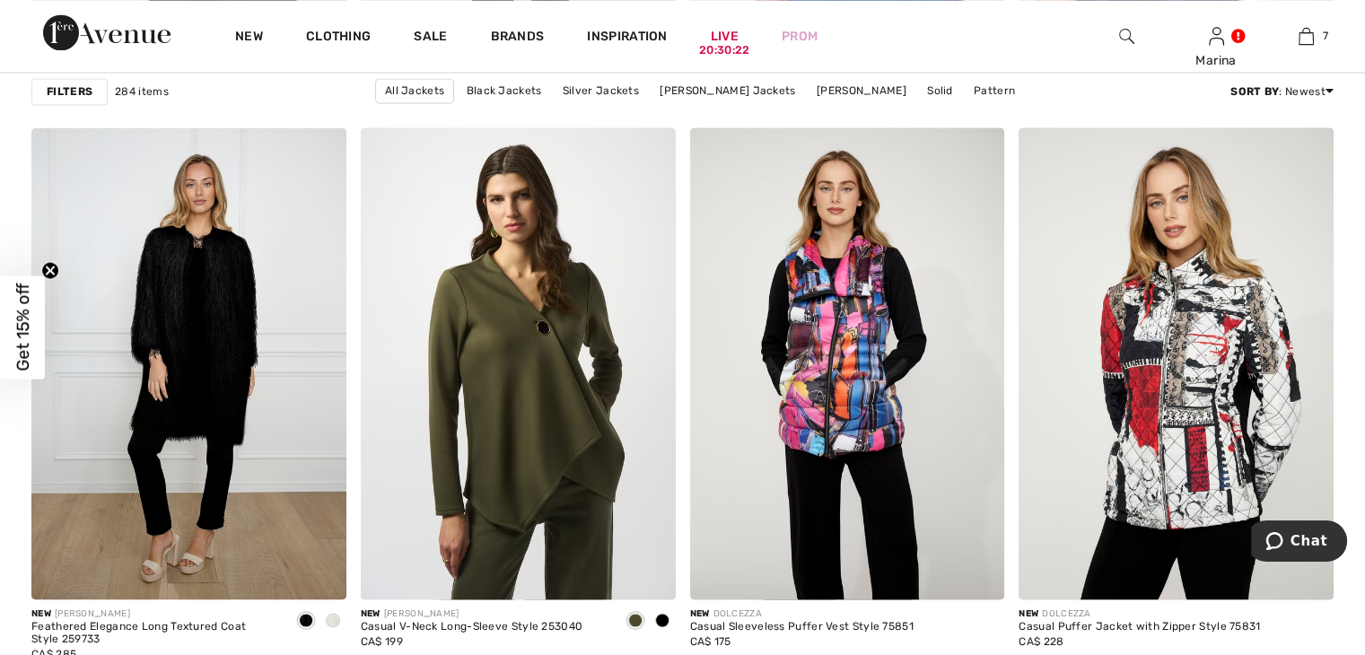
scroll to position [3230, 0]
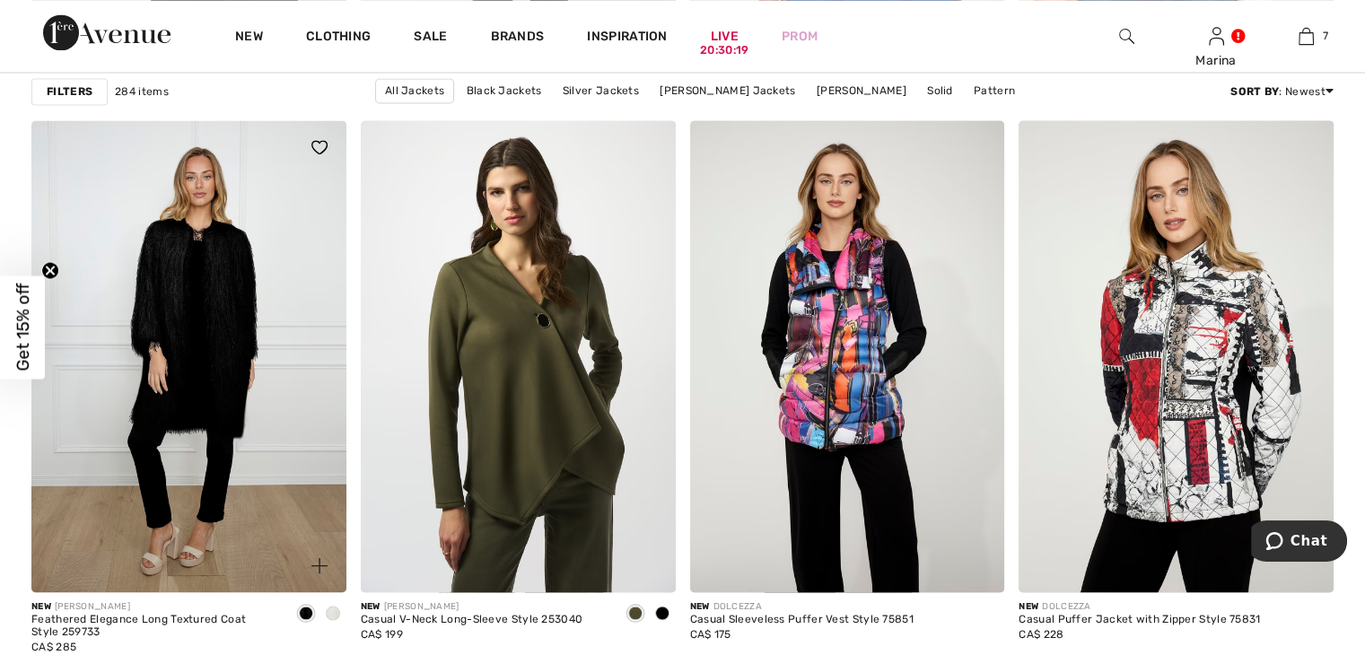
click at [215, 414] on img at bounding box center [188, 356] width 315 height 472
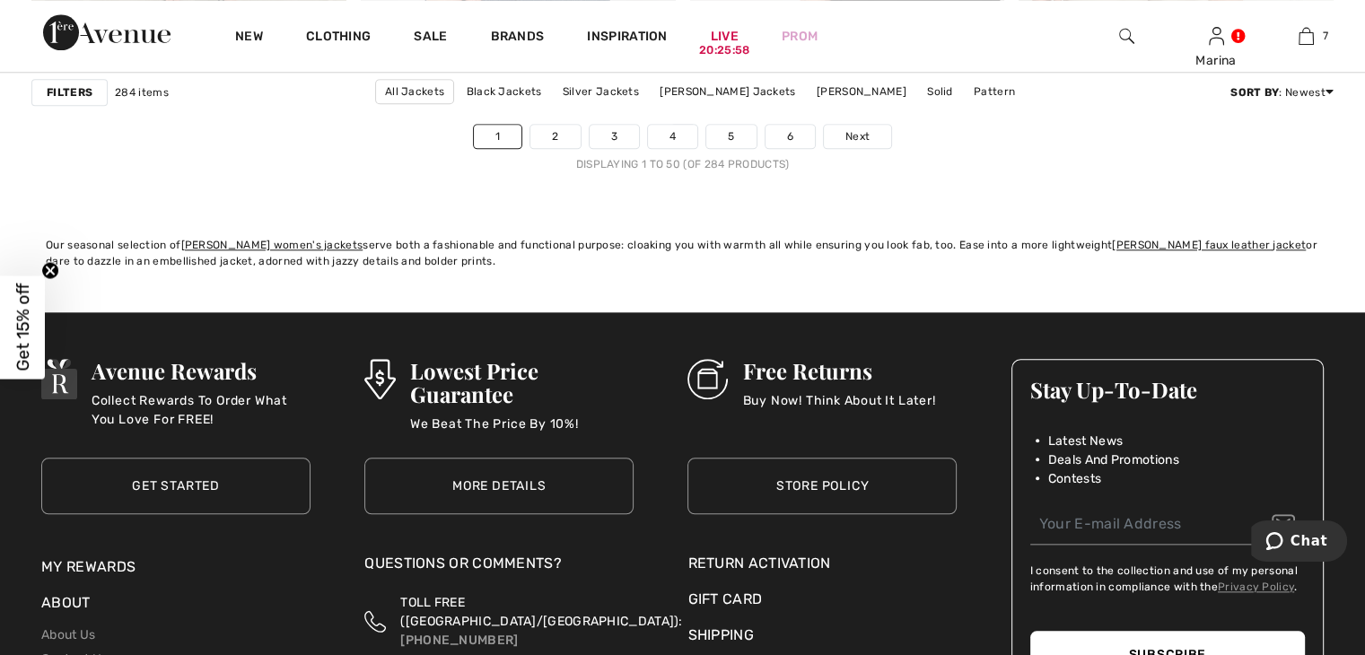
scroll to position [8704, 0]
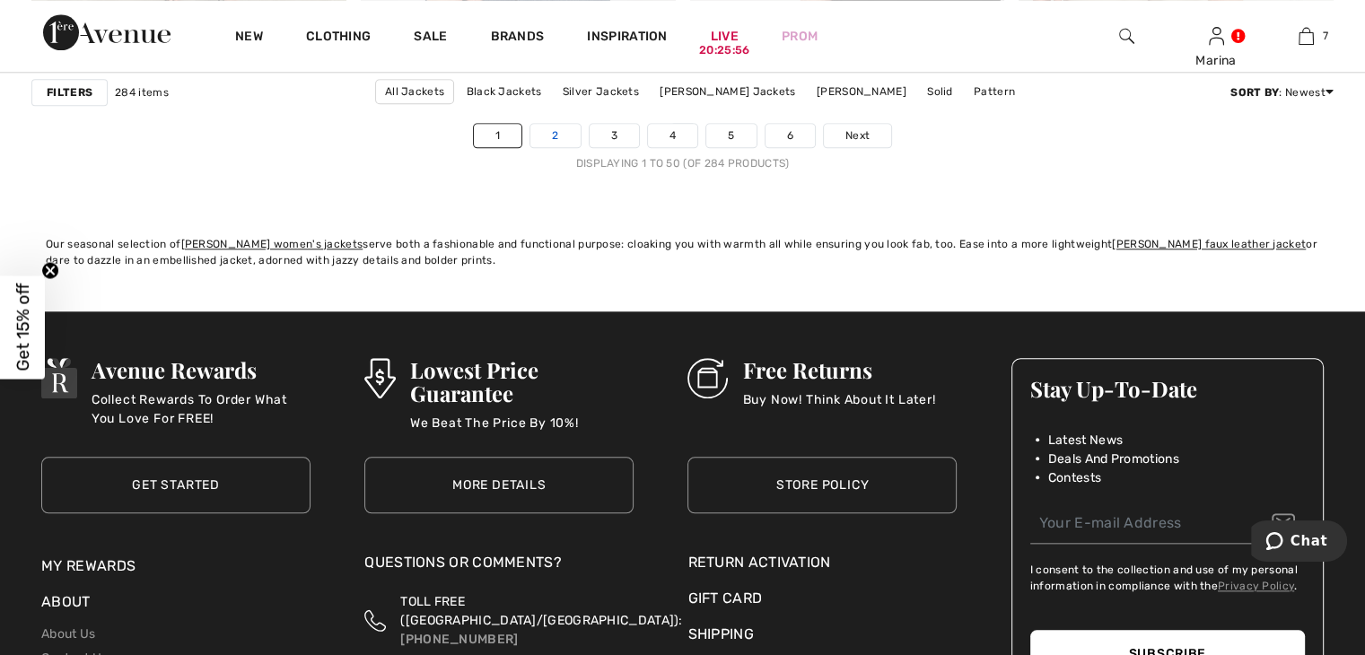
click at [548, 134] on link "2" at bounding box center [554, 135] width 49 height 23
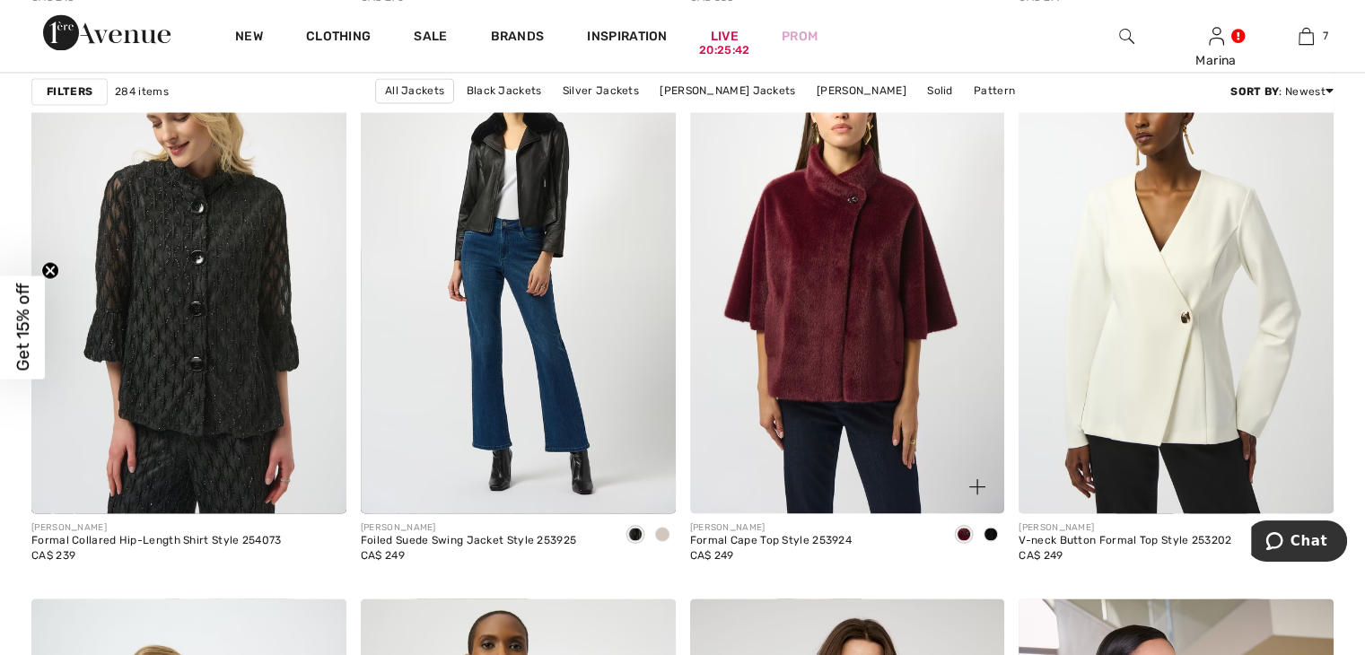
scroll to position [3320, 0]
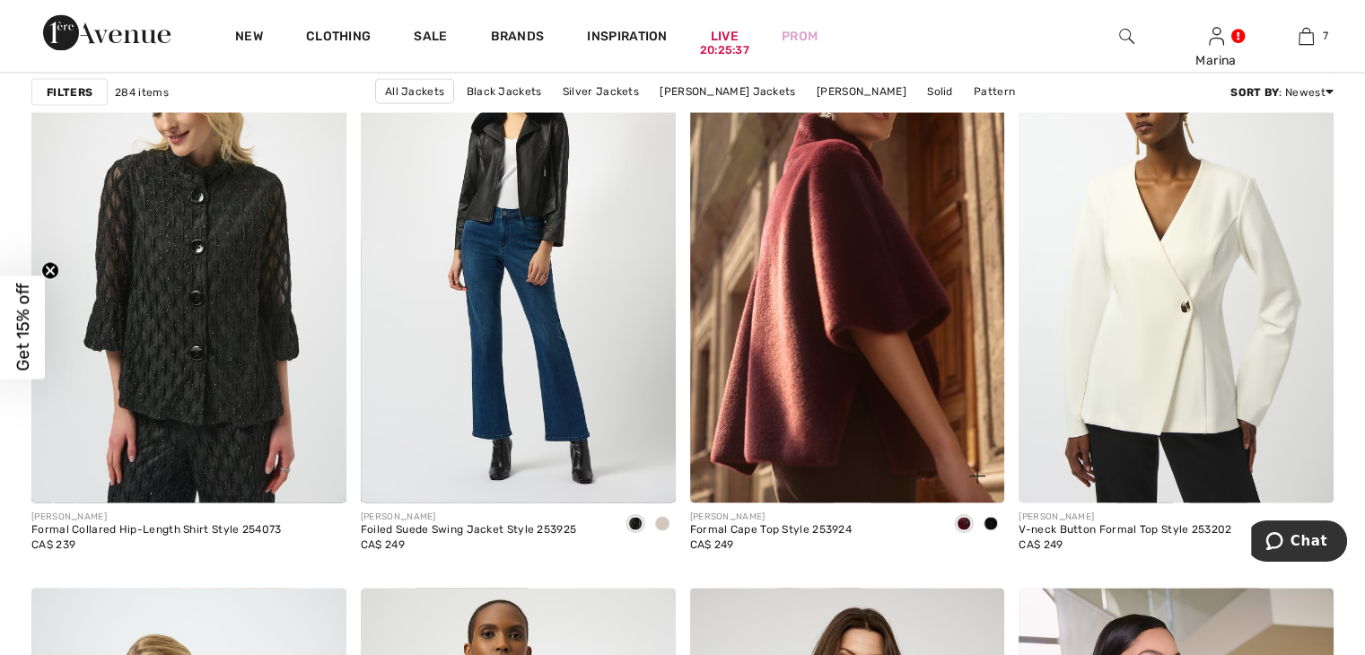
click at [984, 520] on span at bounding box center [990, 523] width 14 height 14
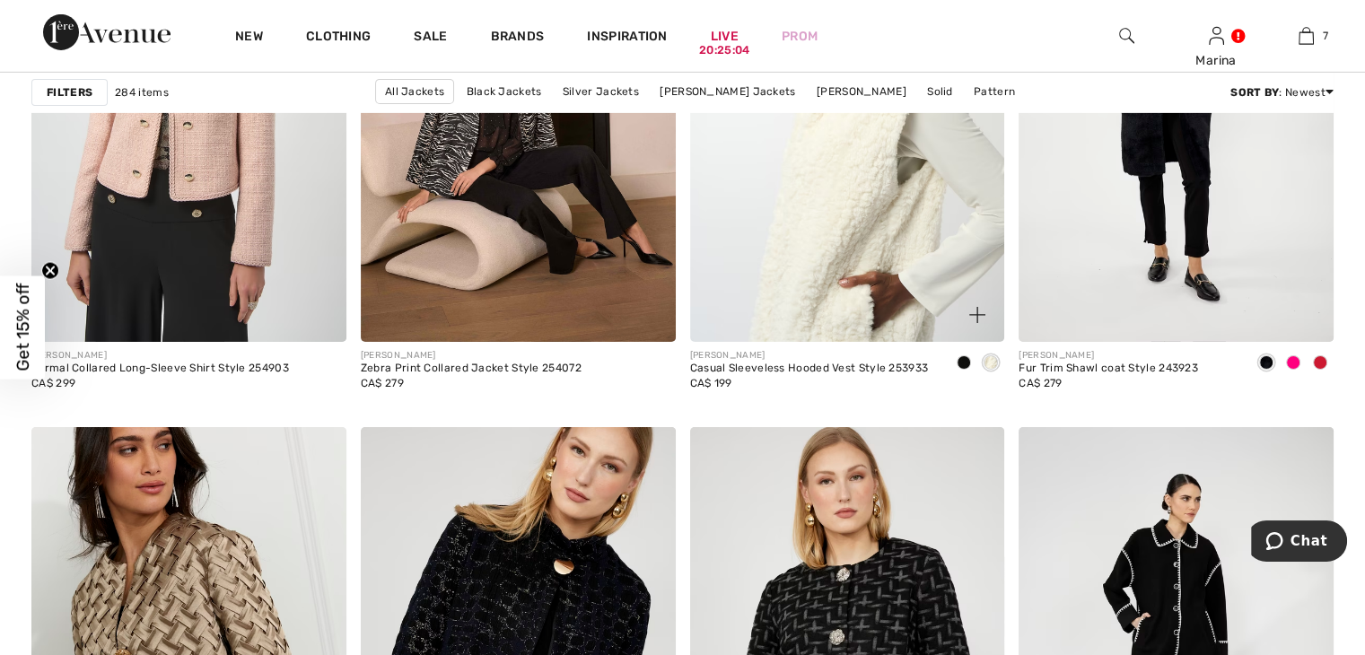
scroll to position [6012, 0]
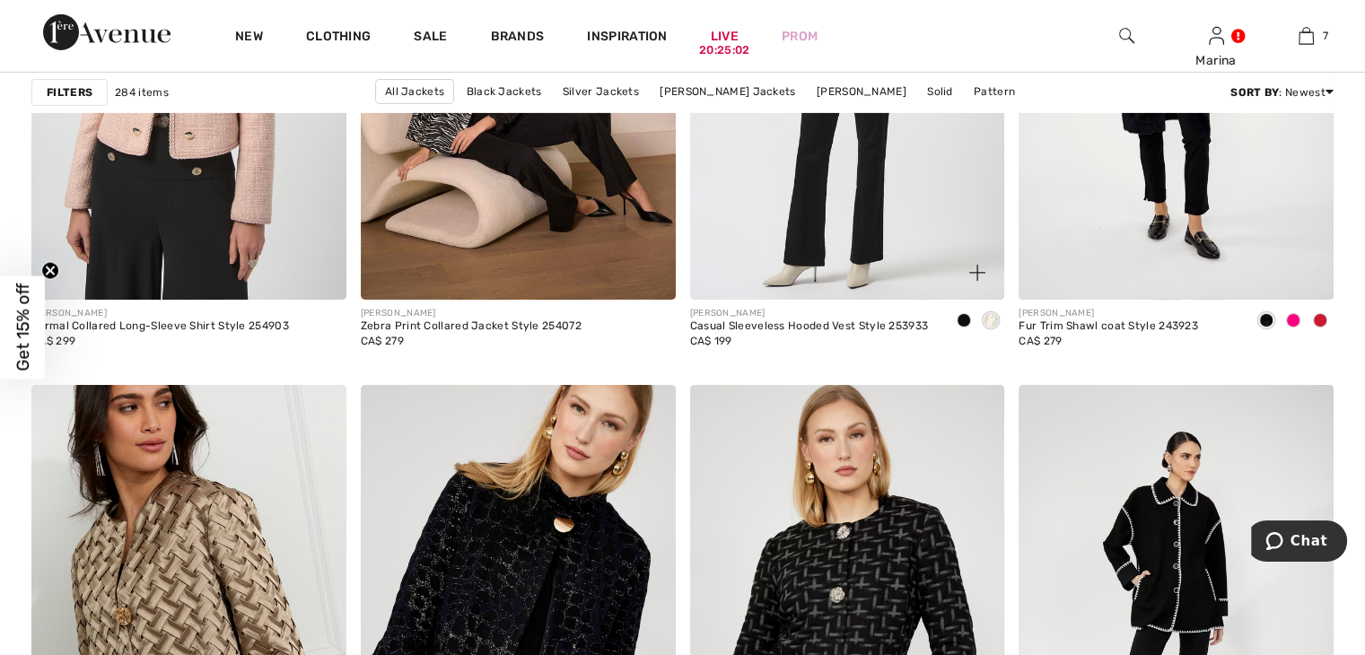
click at [968, 320] on span at bounding box center [964, 320] width 14 height 14
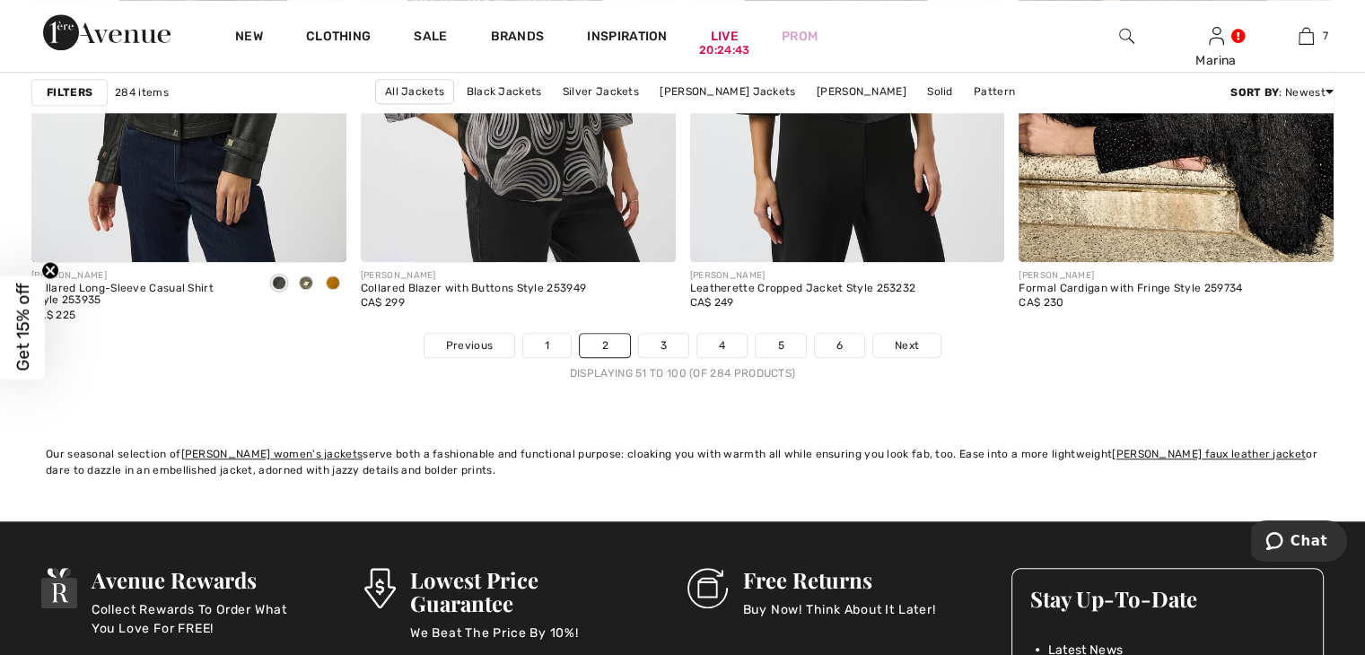
scroll to position [8525, 0]
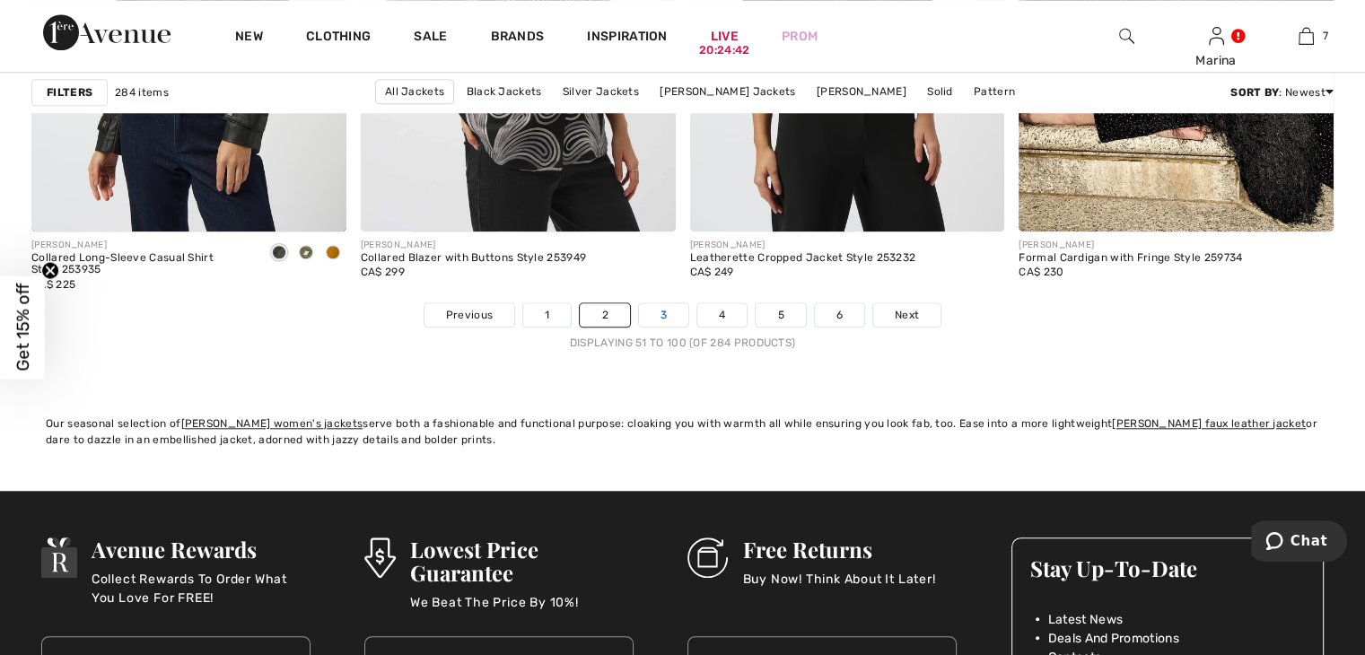
click at [668, 314] on link "3" at bounding box center [663, 314] width 49 height 23
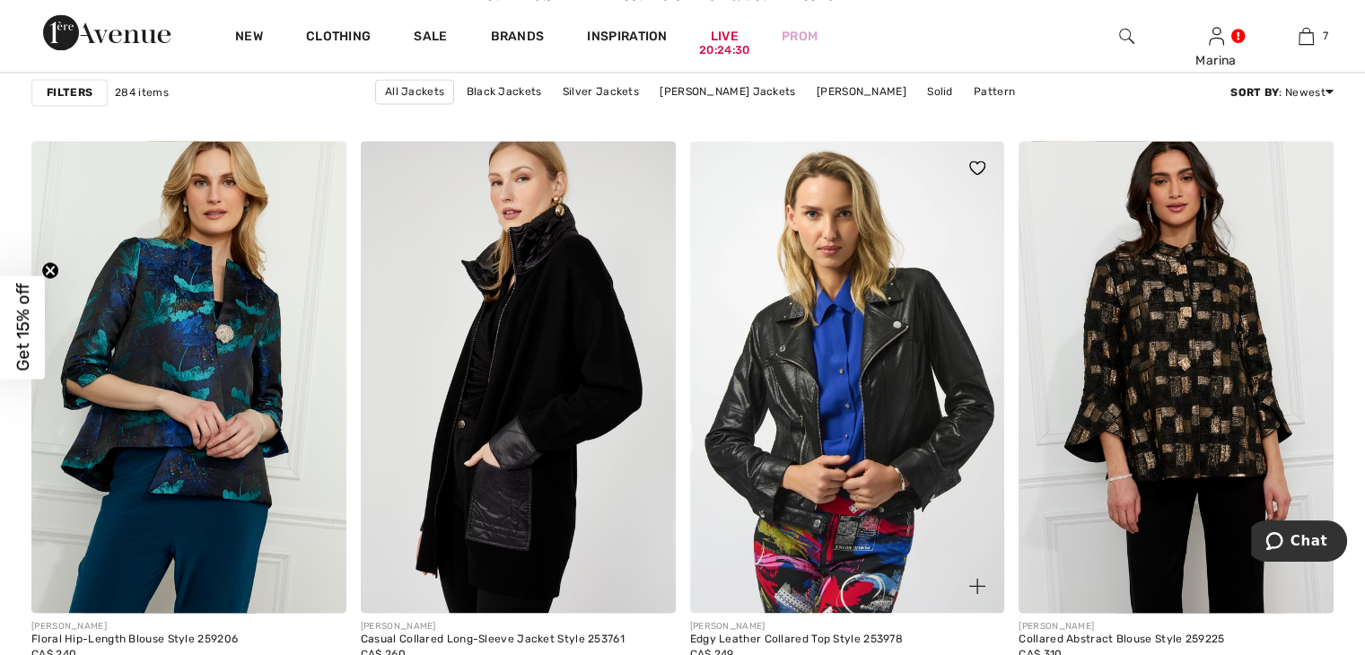
scroll to position [2692, 0]
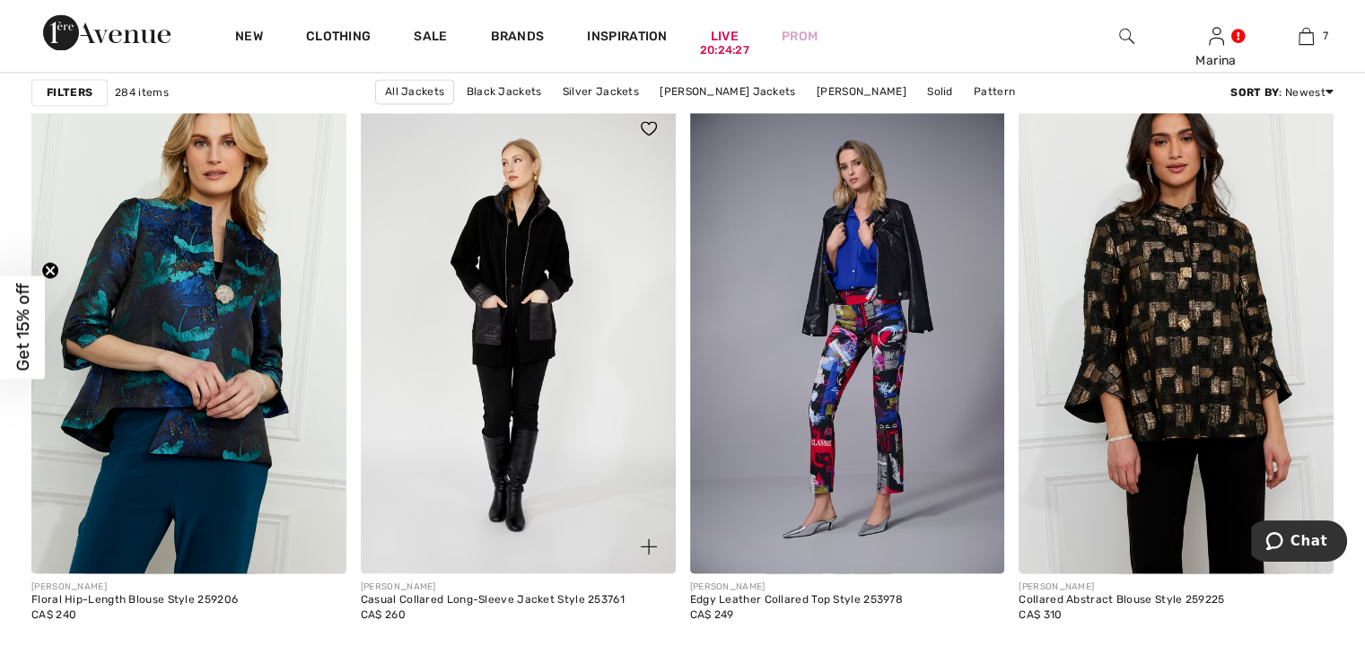
click at [534, 333] on img at bounding box center [518, 337] width 315 height 472
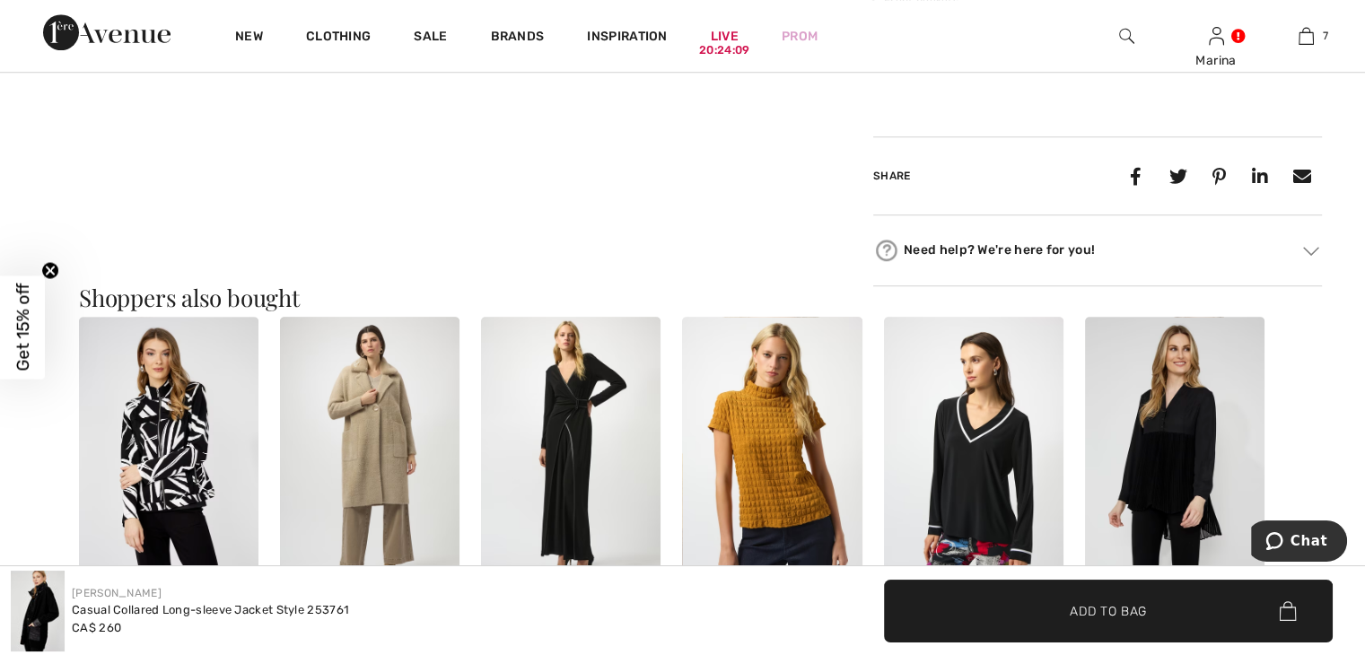
scroll to position [1436, 0]
click at [579, 415] on img at bounding box center [570, 450] width 179 height 269
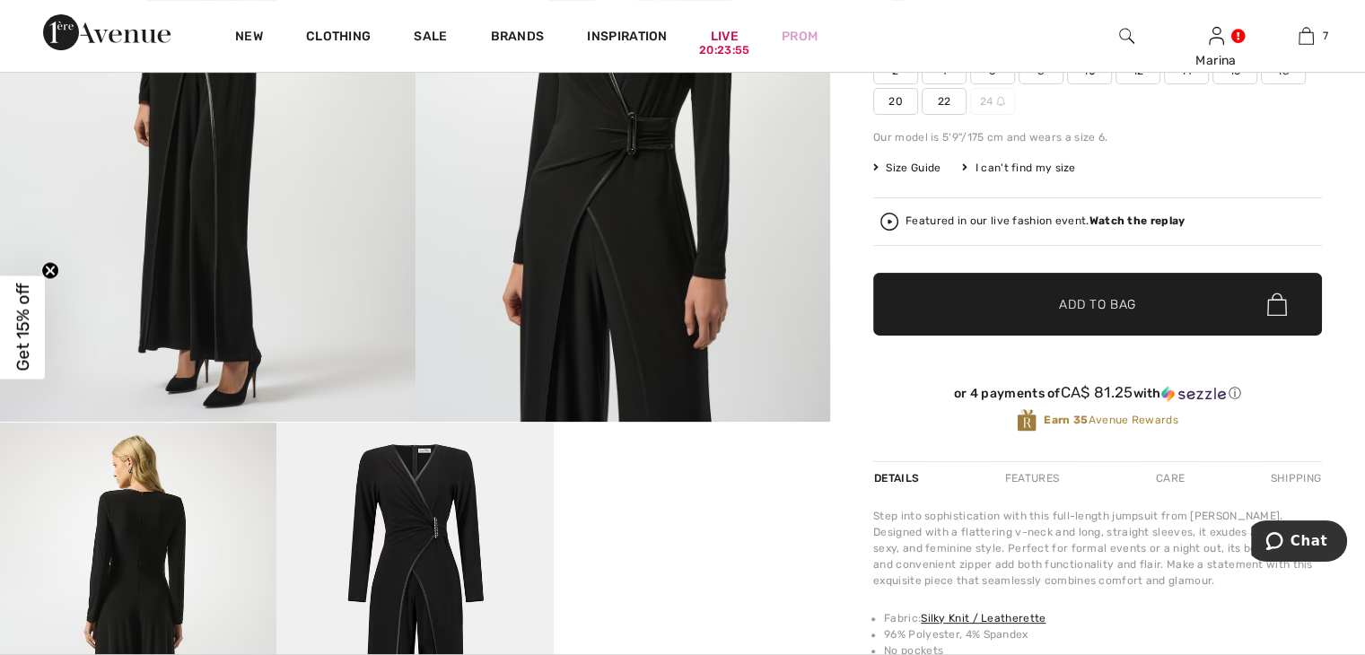
scroll to position [269, 0]
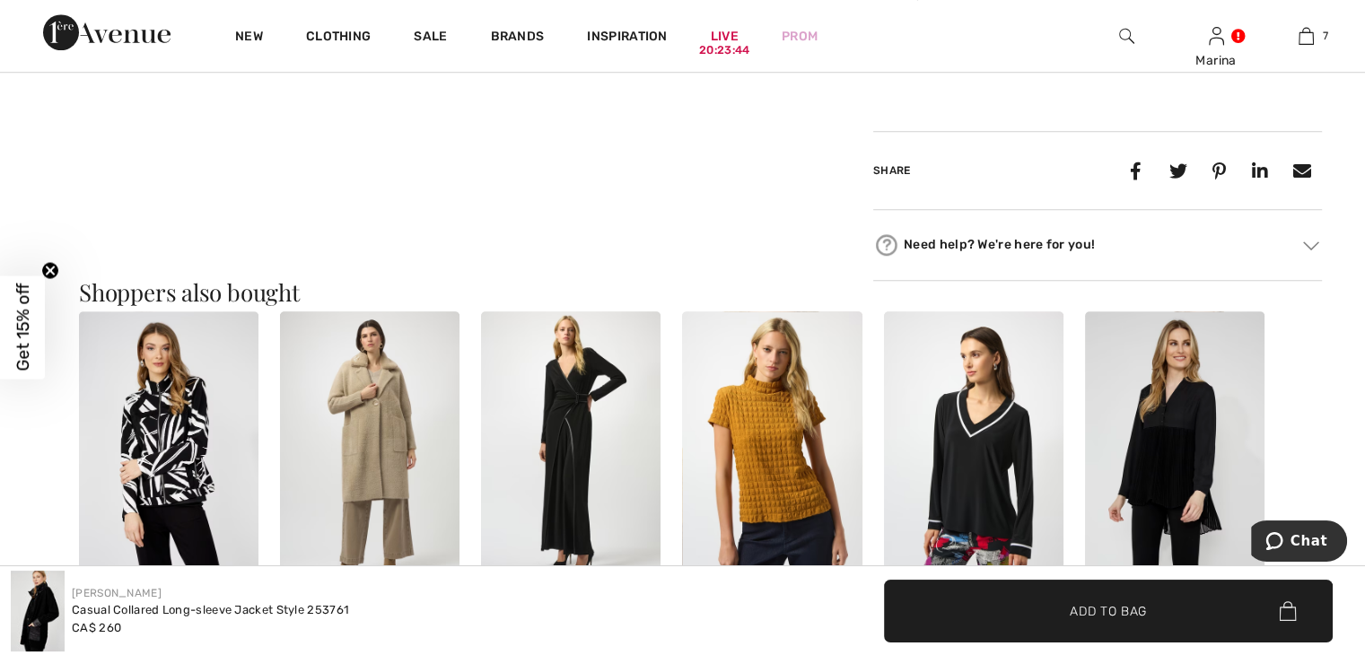
click at [378, 426] on img at bounding box center [369, 445] width 179 height 269
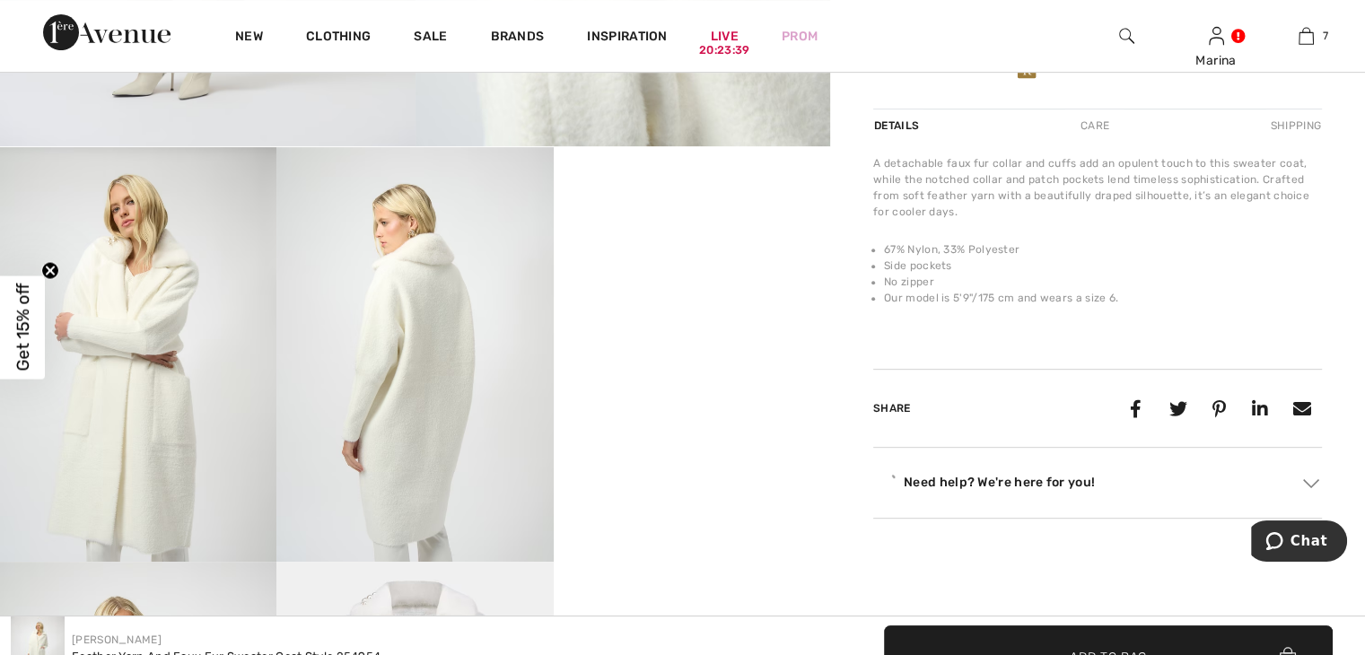
scroll to position [718, 0]
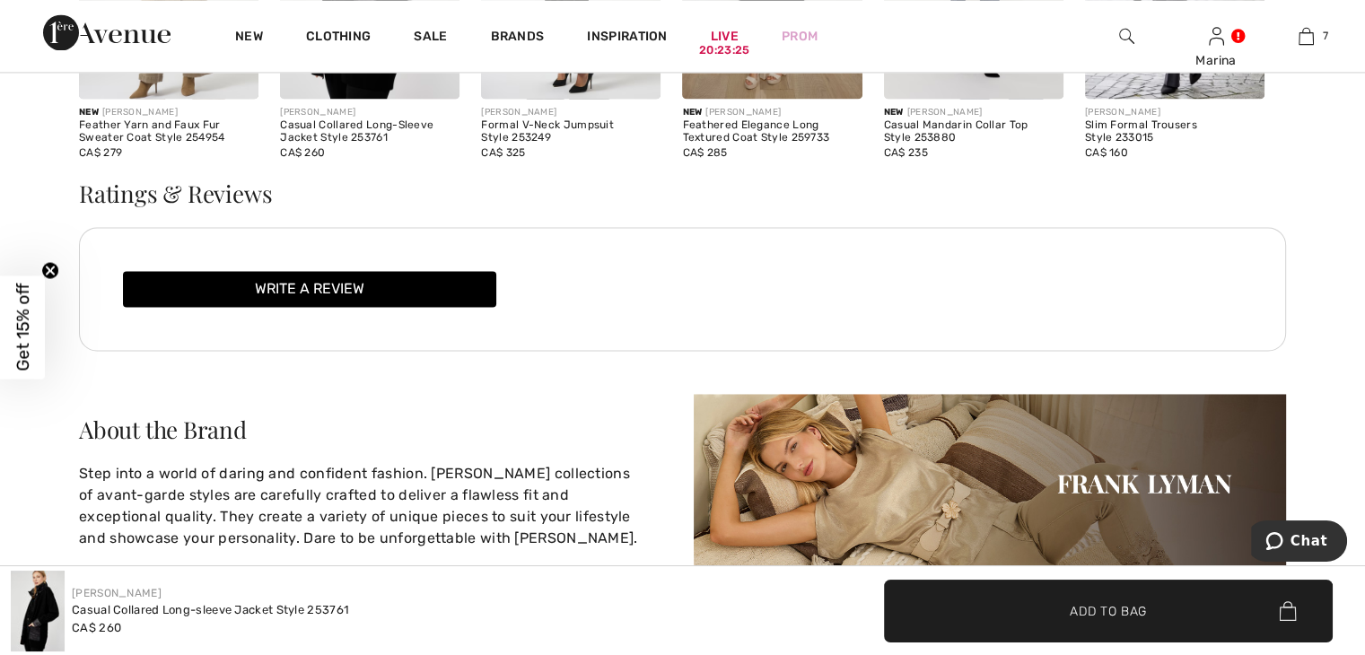
scroll to position [2308, 0]
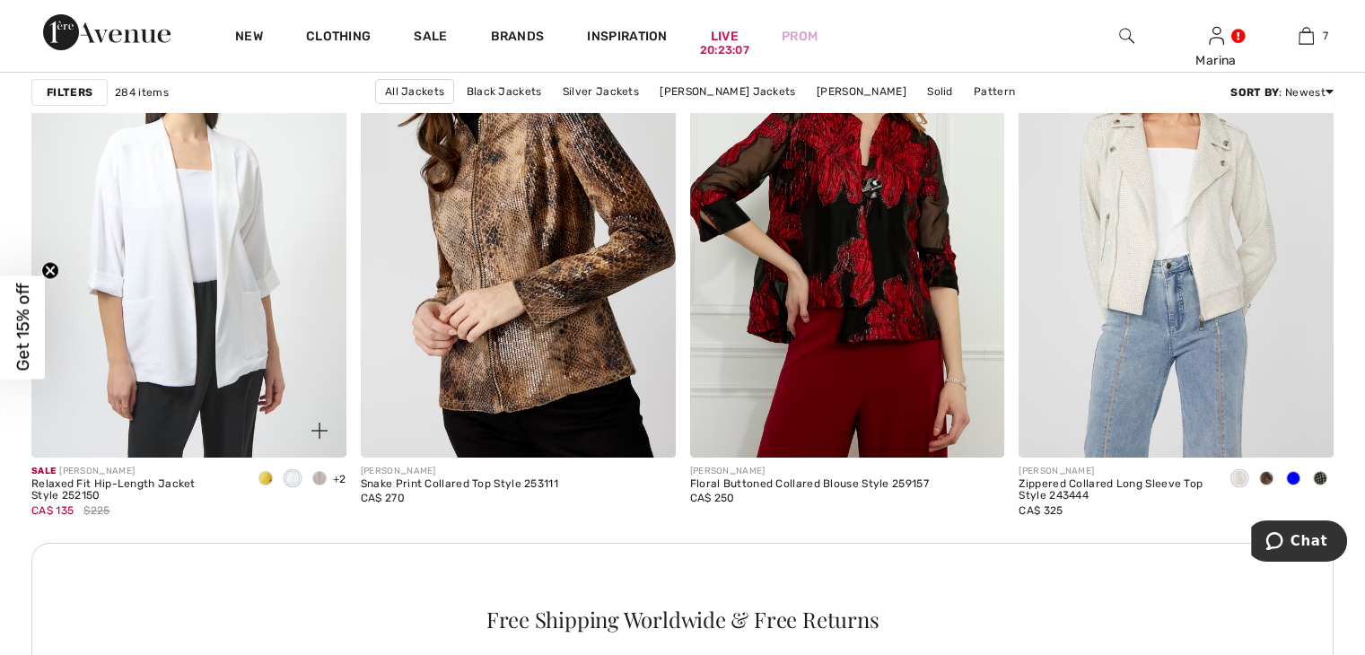
scroll to position [6371, 0]
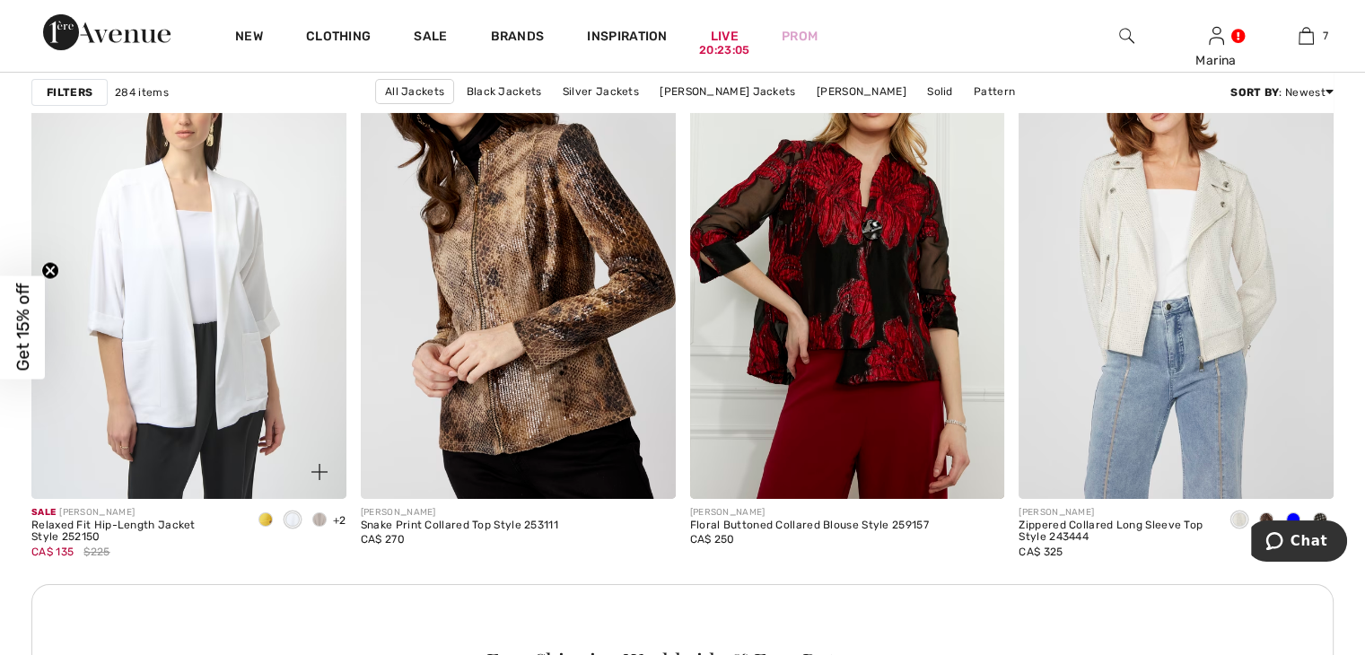
click at [341, 521] on span "+2" at bounding box center [339, 520] width 13 height 13
click at [337, 518] on span "+2" at bounding box center [339, 520] width 13 height 13
click at [315, 474] on img at bounding box center [319, 472] width 16 height 16
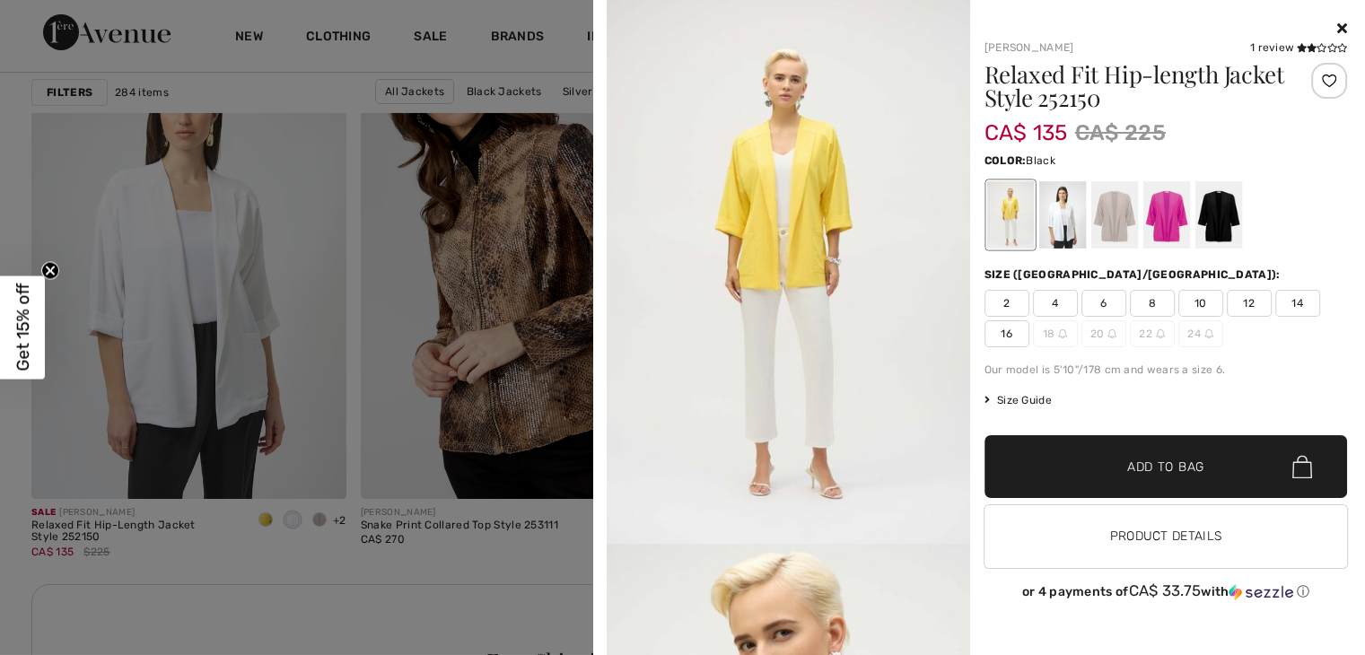
click at [1223, 225] on div at bounding box center [1217, 214] width 47 height 67
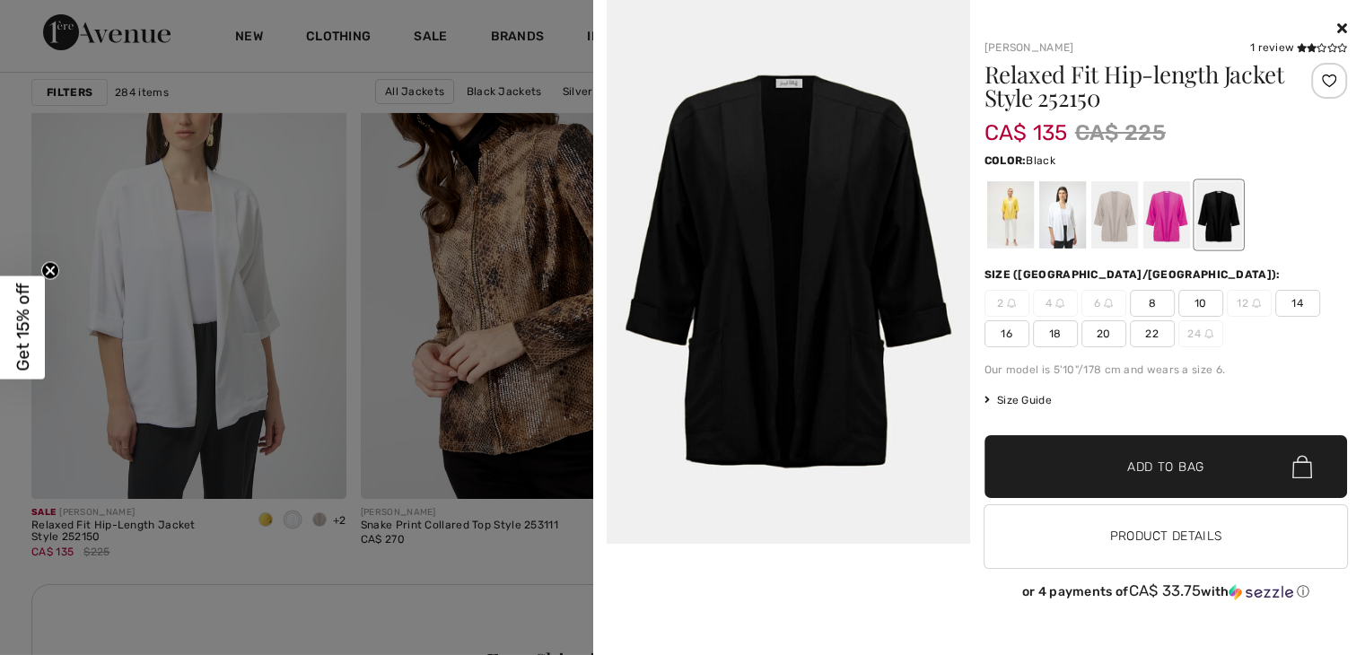
click at [1294, 302] on span "14" at bounding box center [1297, 303] width 45 height 27
click at [258, 371] on div at bounding box center [682, 327] width 1365 height 655
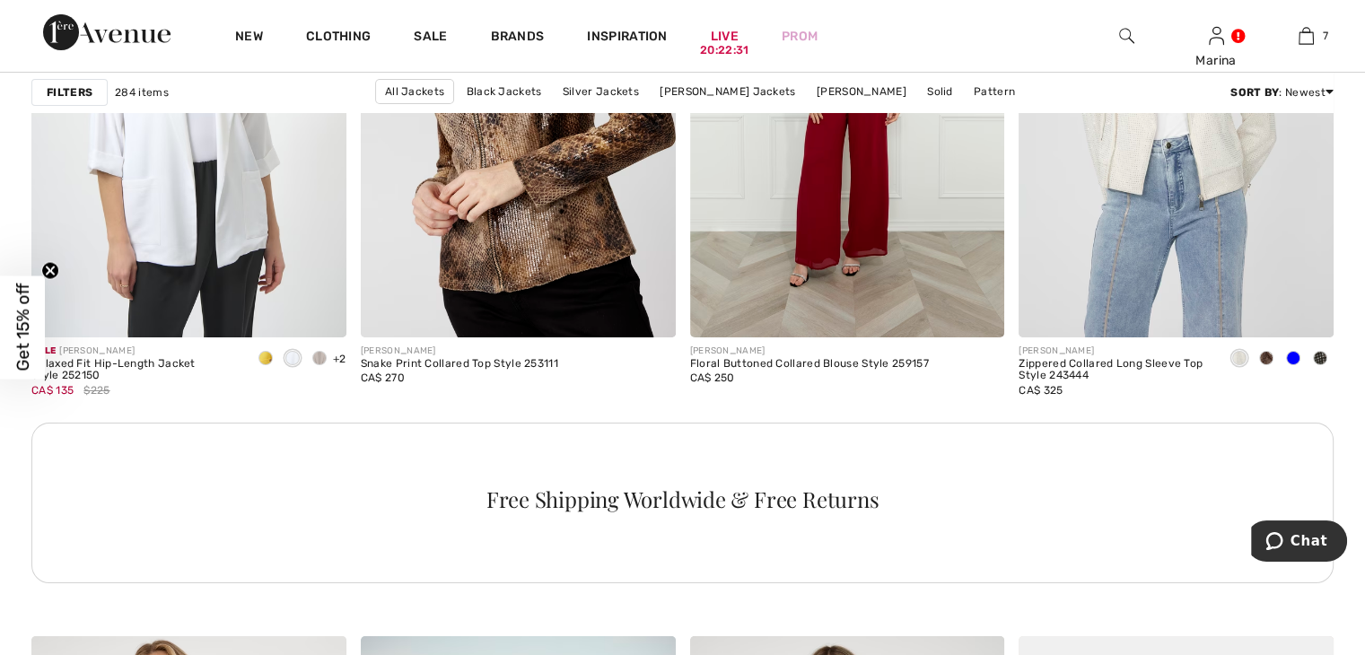
scroll to position [6551, 0]
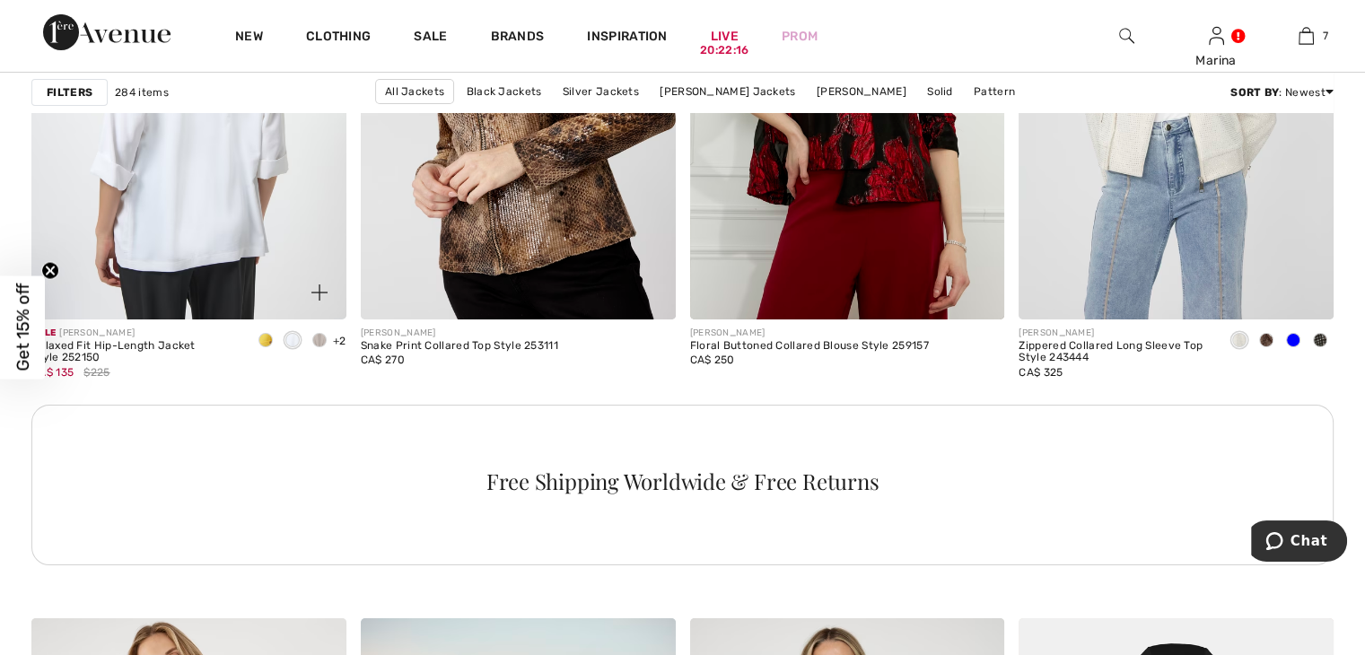
click at [172, 220] on img at bounding box center [188, 83] width 315 height 472
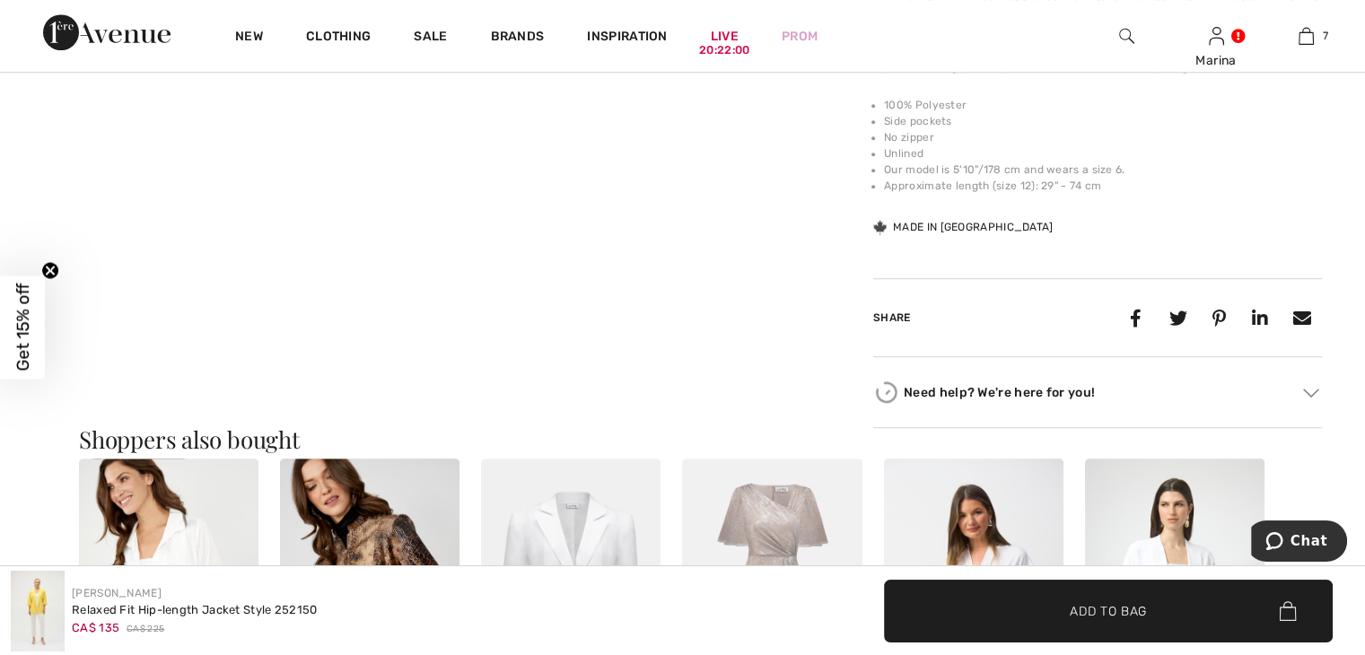
scroll to position [1525, 0]
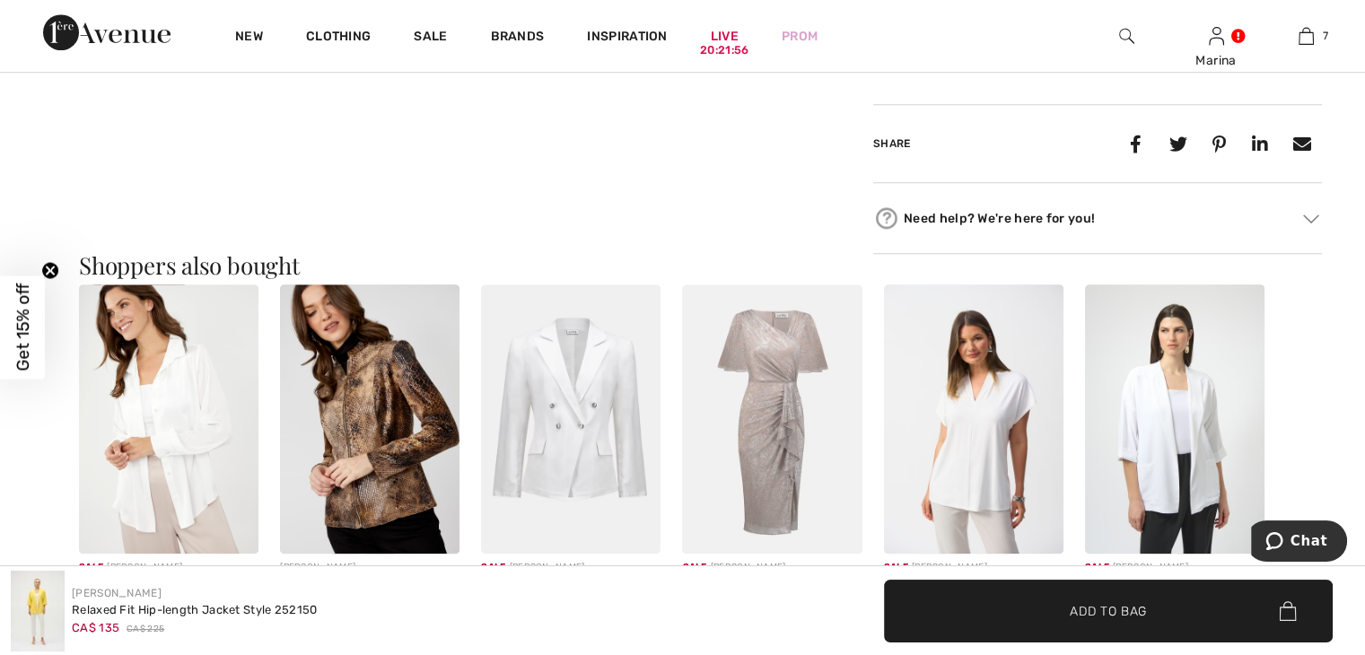
click at [781, 407] on img at bounding box center [771, 418] width 179 height 269
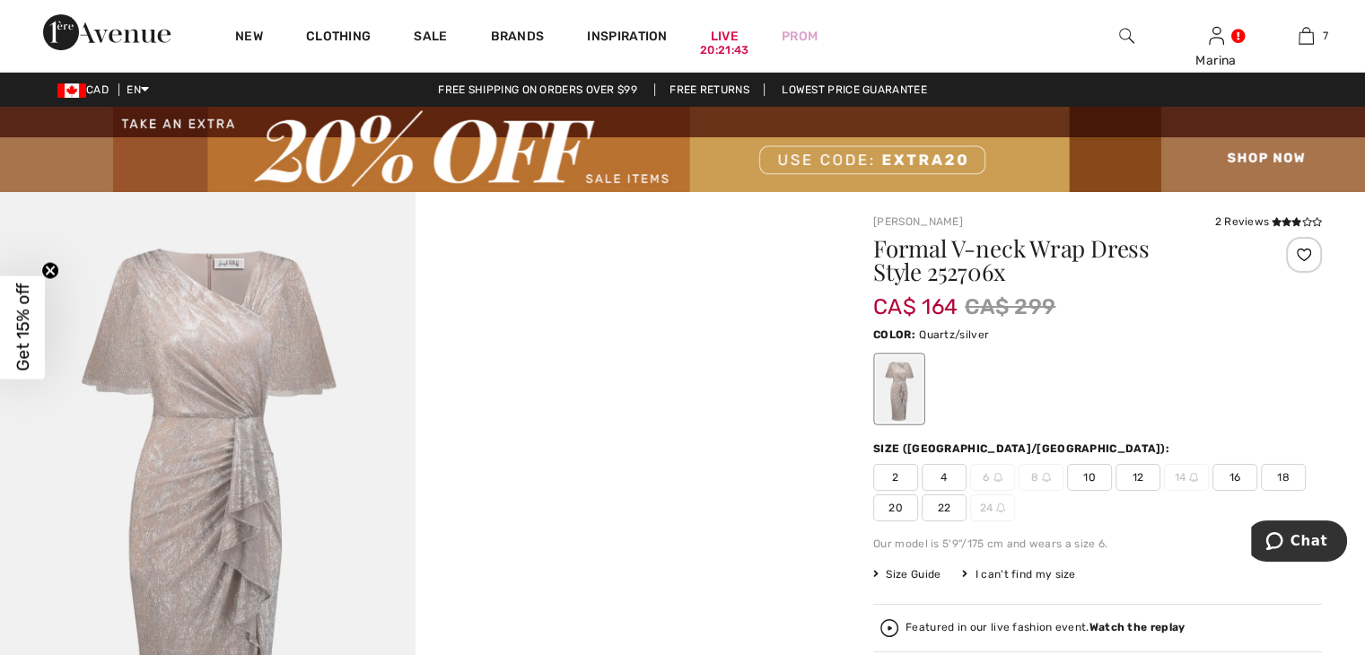
click at [1119, 34] on img at bounding box center [1126, 36] width 15 height 22
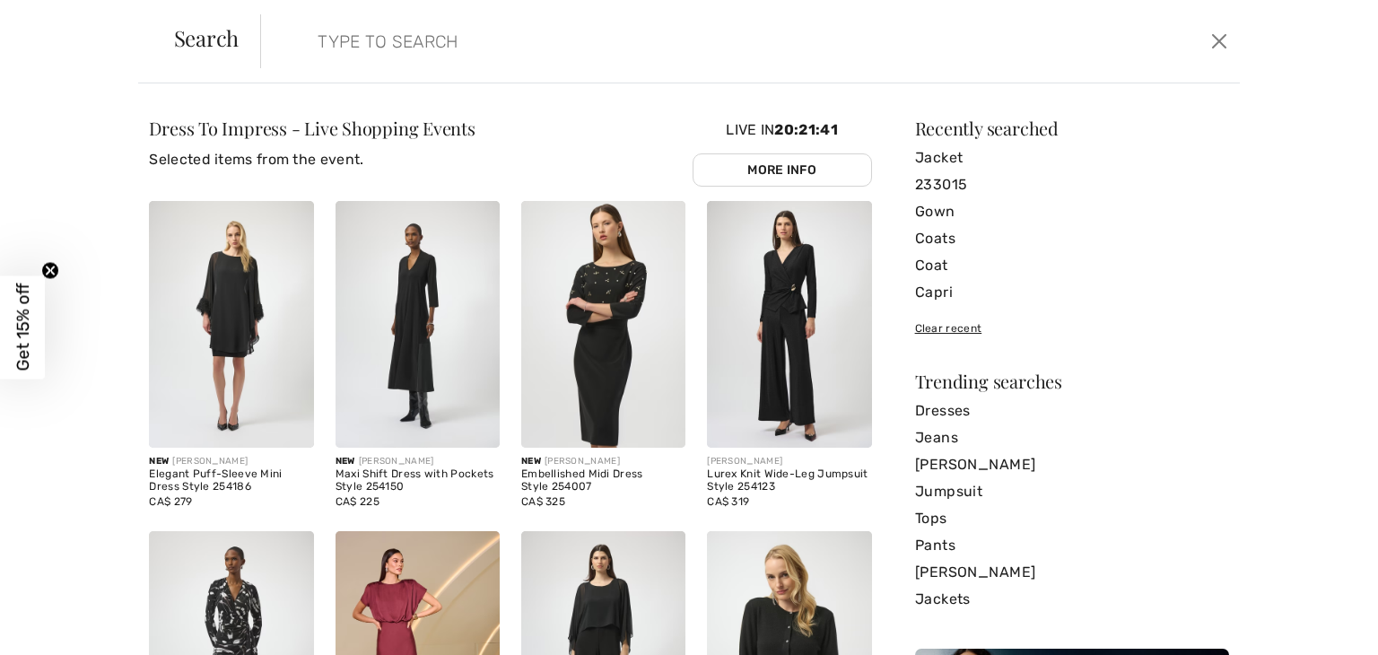
click at [334, 50] on input "search" at bounding box center [642, 41] width 677 height 54
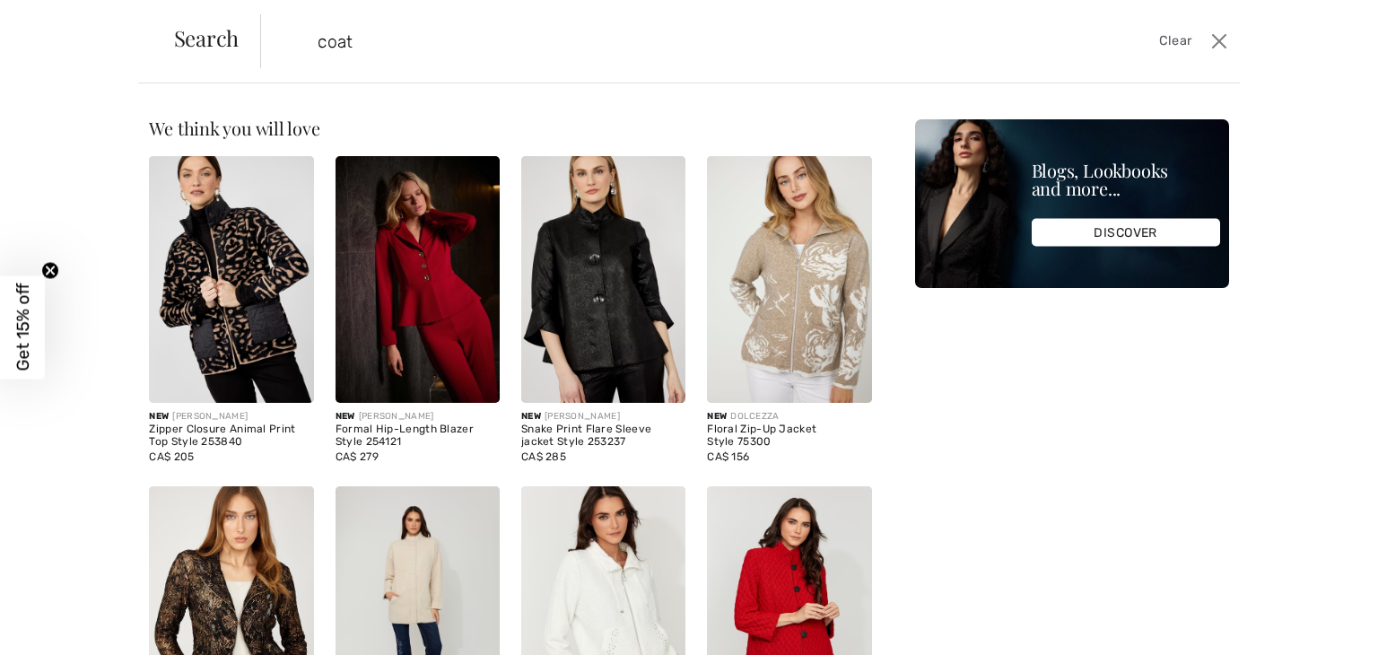
type input "coat"
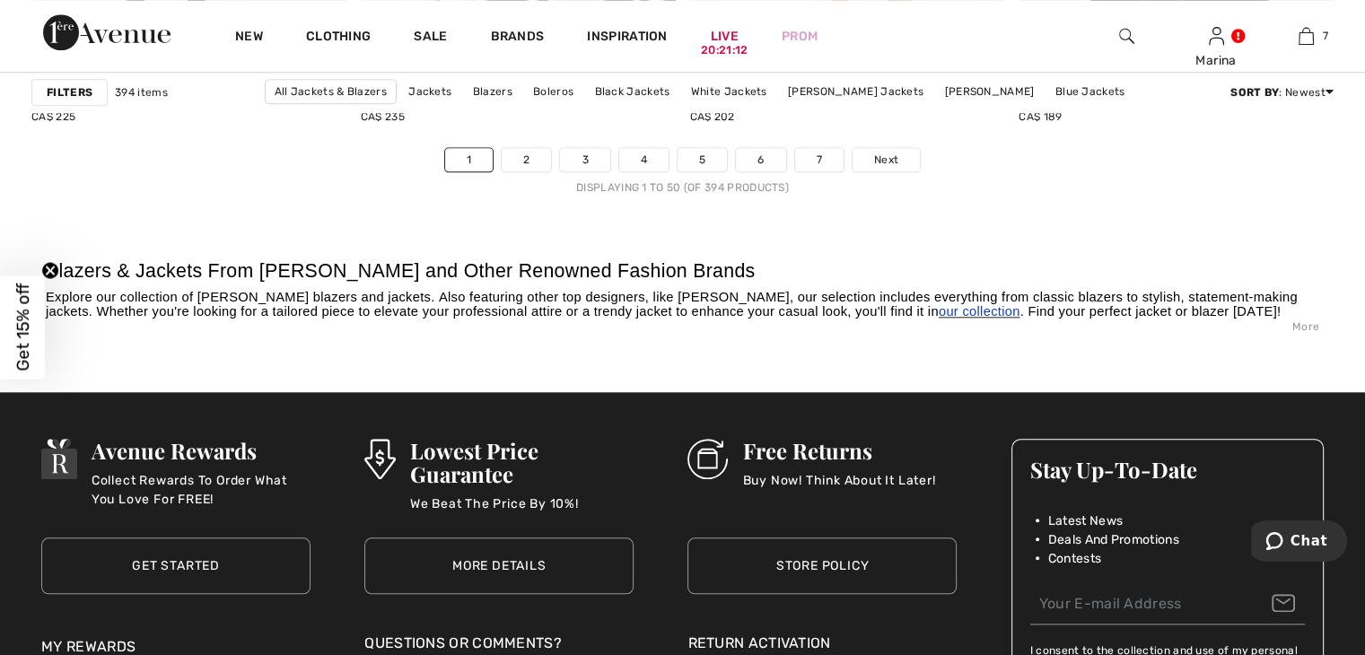
scroll to position [8704, 0]
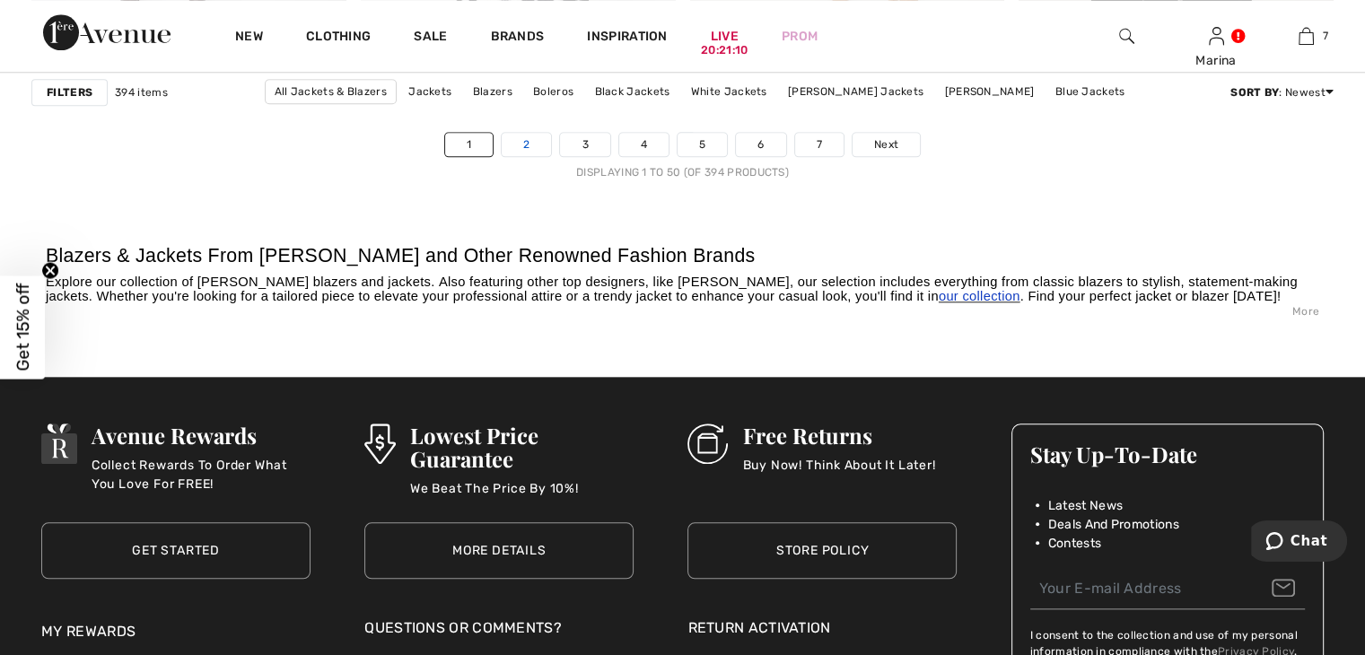
click at [522, 143] on link "2" at bounding box center [526, 144] width 49 height 23
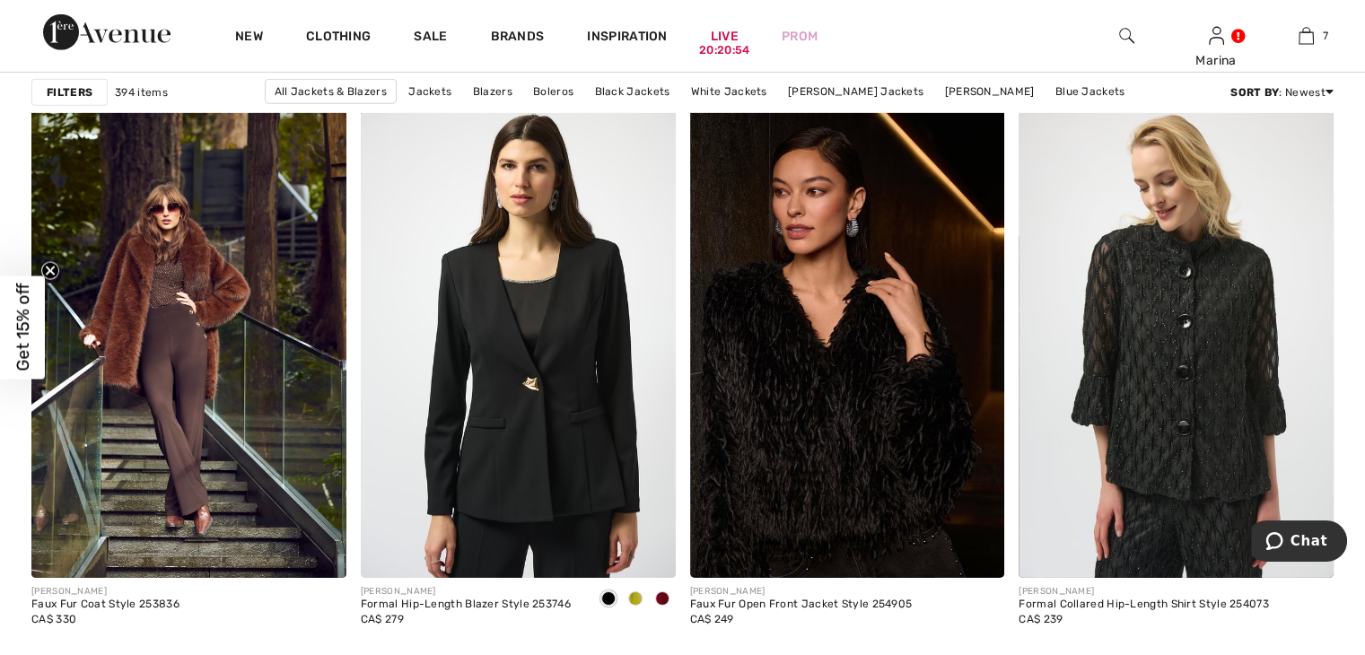
scroll to position [6012, 0]
